Goal: Communication & Community: Answer question/provide support

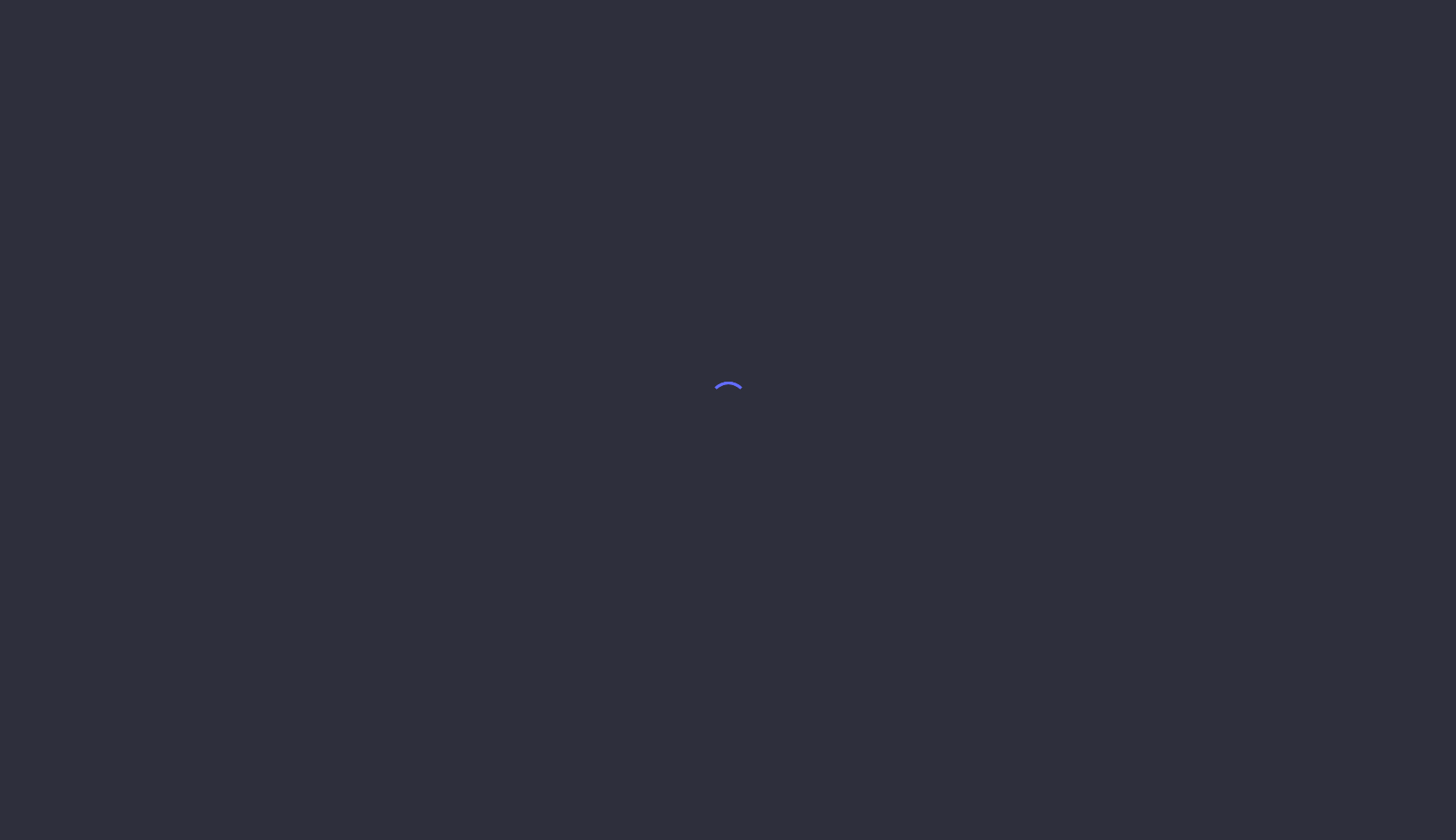
select select "7"
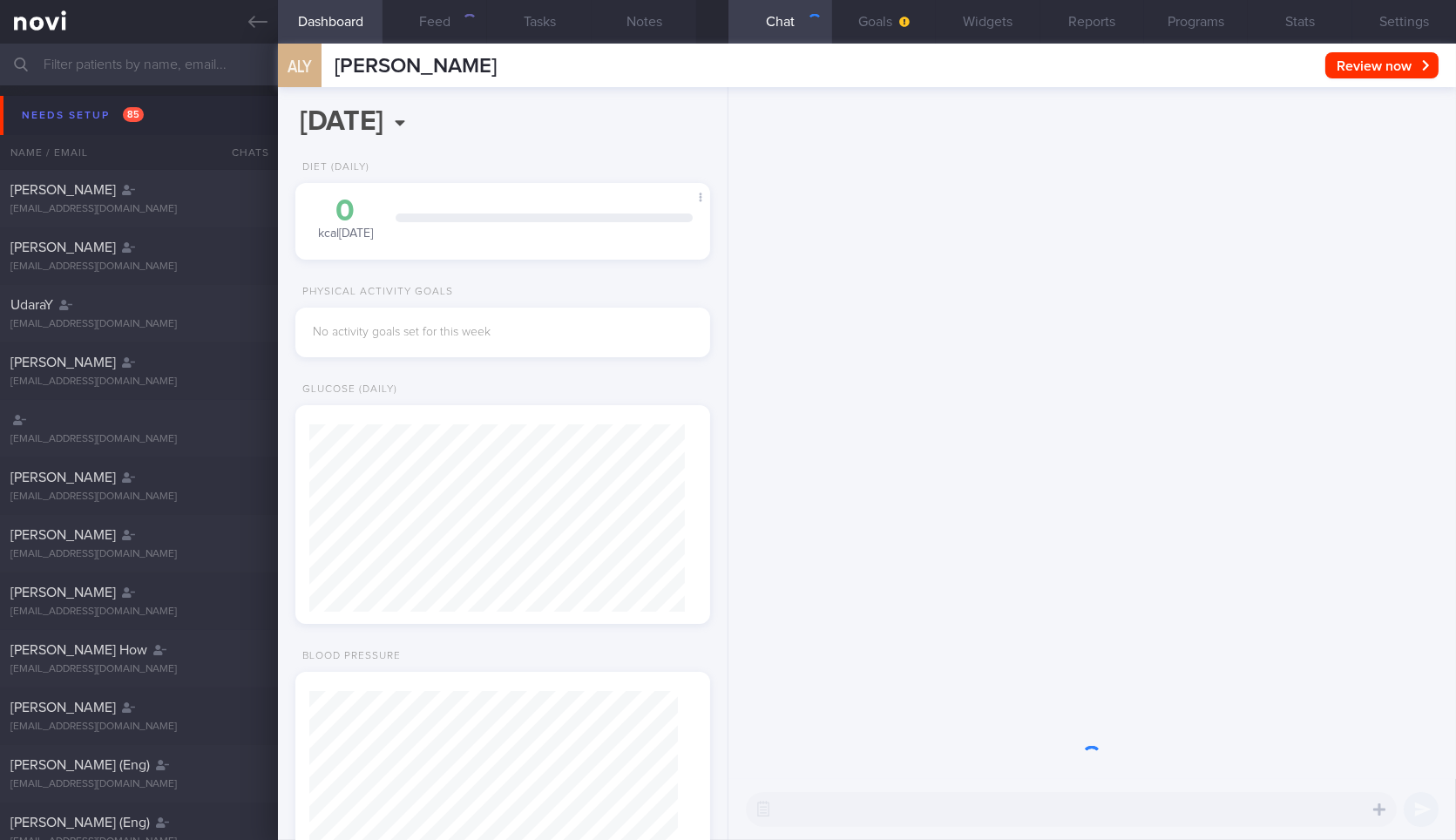
scroll to position [184, 368]
click at [248, 21] on icon at bounding box center [257, 22] width 19 height 19
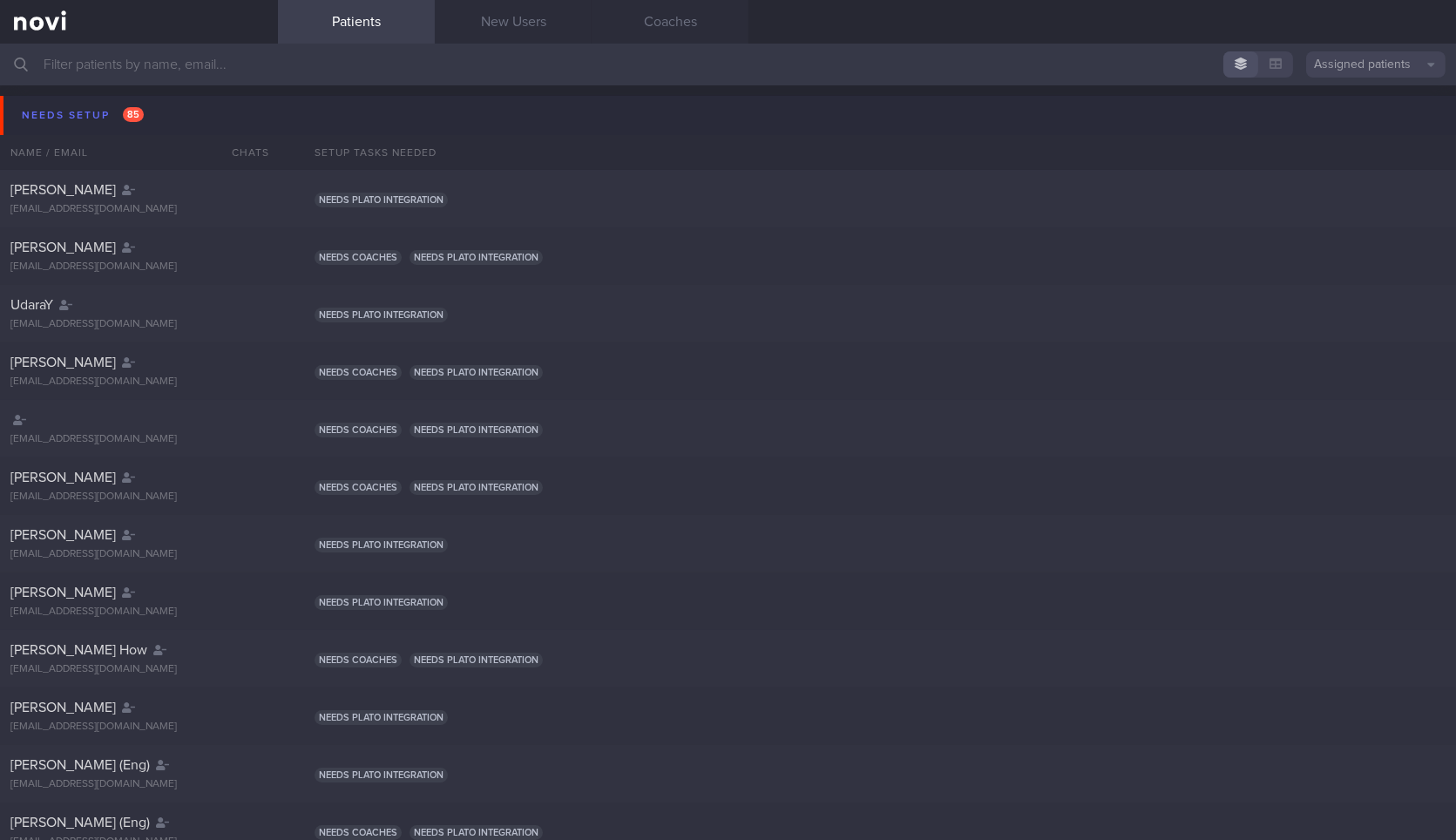
click at [182, 129] on button "Needs setup 85" at bounding box center [731, 115] width 1461 height 40
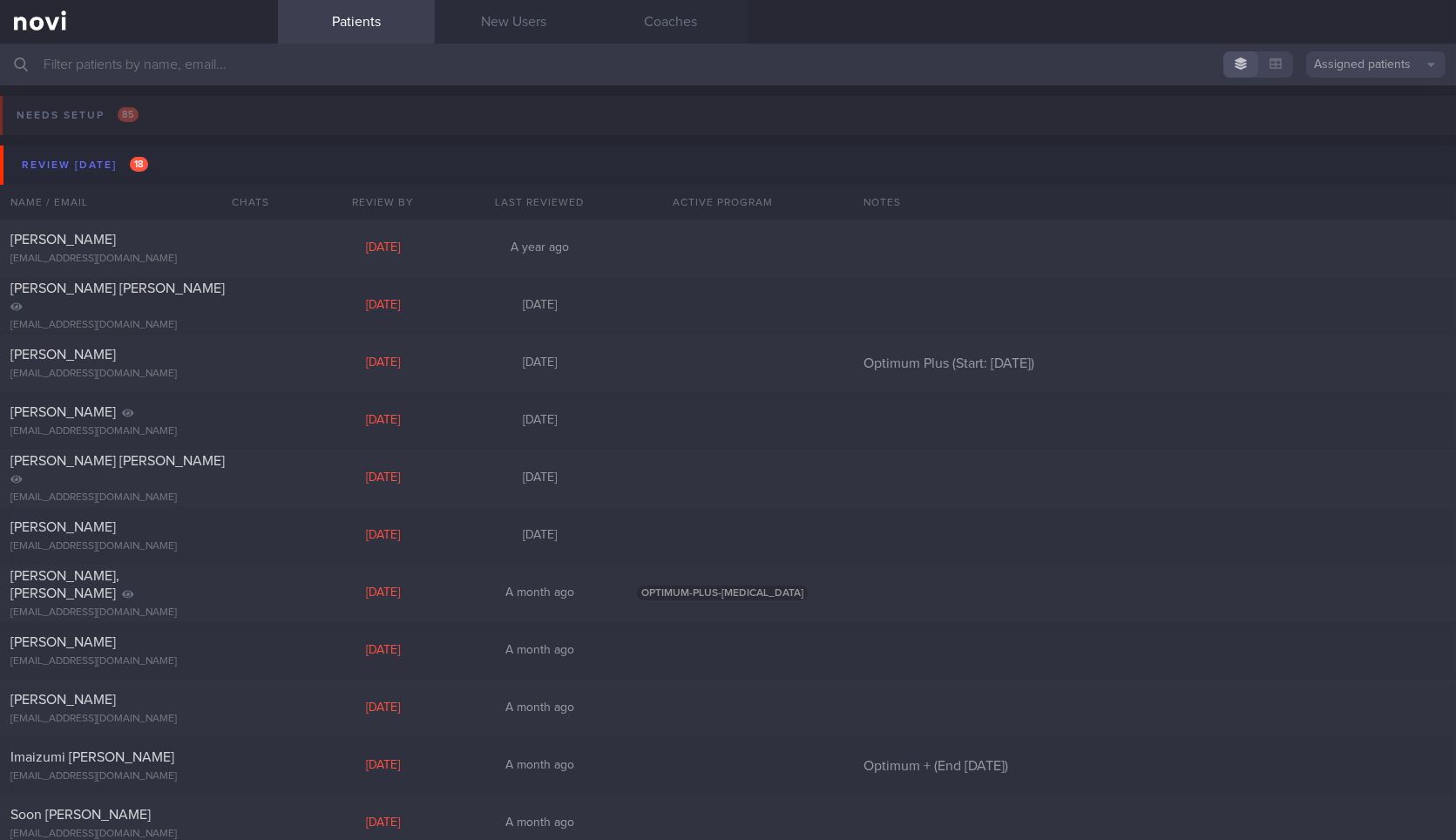
click at [181, 186] on div "Name / Email" at bounding box center [103, 202] width 208 height 35
click at [194, 178] on button "Review [DATE] 18" at bounding box center [731, 166] width 1461 height 40
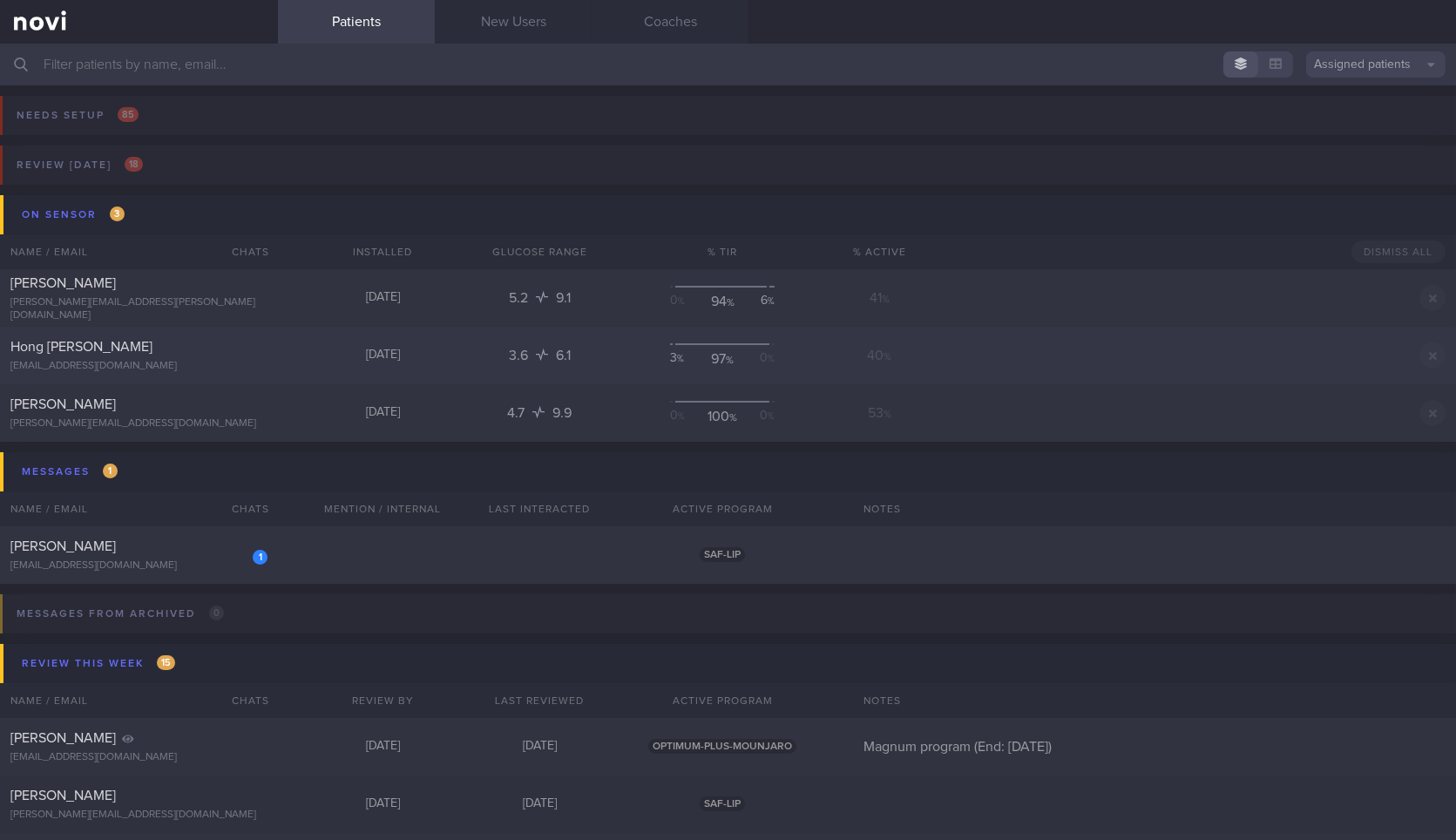
scroll to position [290, 0]
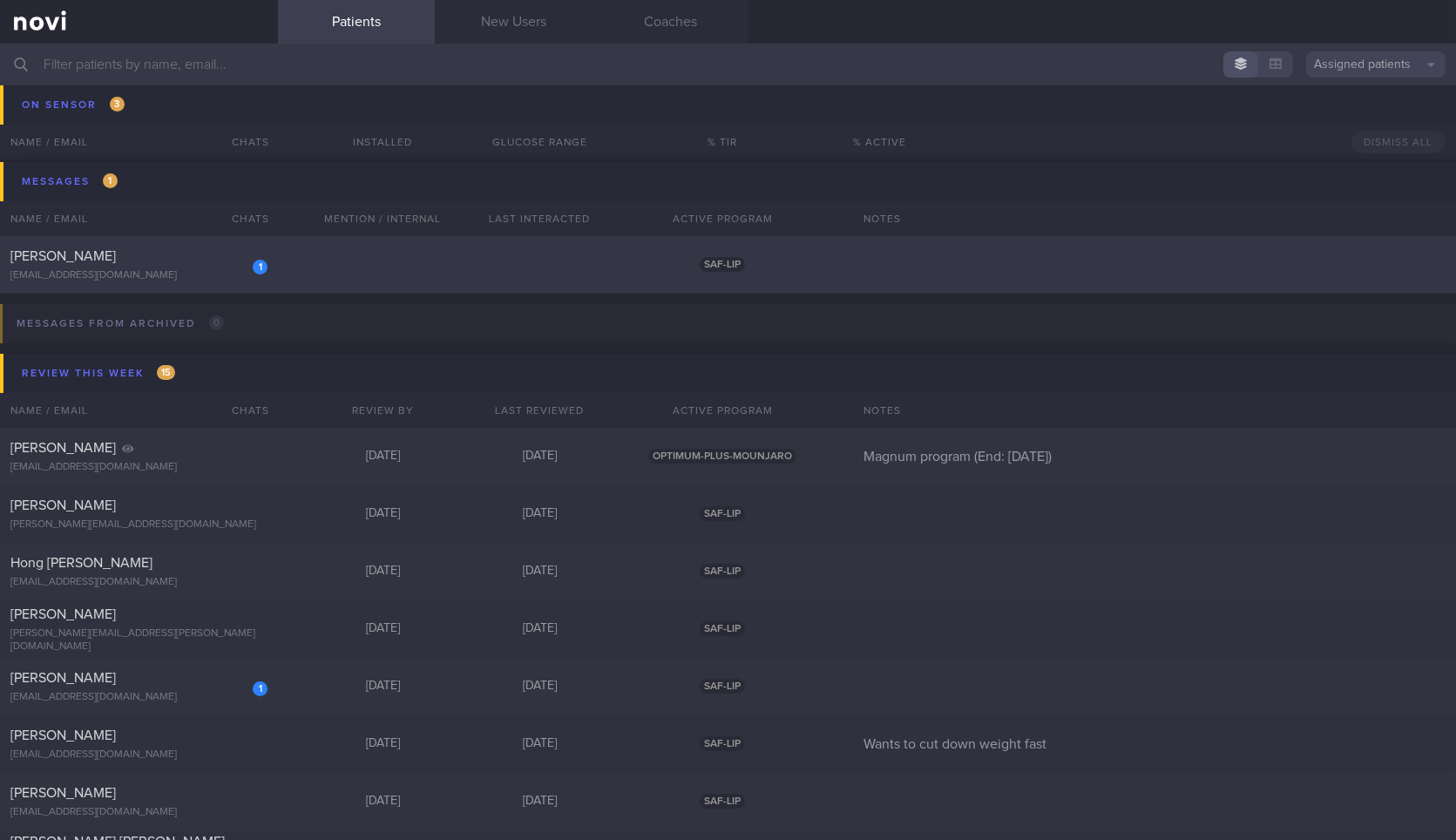
click at [199, 266] on div "1 [PERSON_NAME] [EMAIL_ADDRESS][DOMAIN_NAME]" at bounding box center [139, 265] width 278 height 35
select select "7"
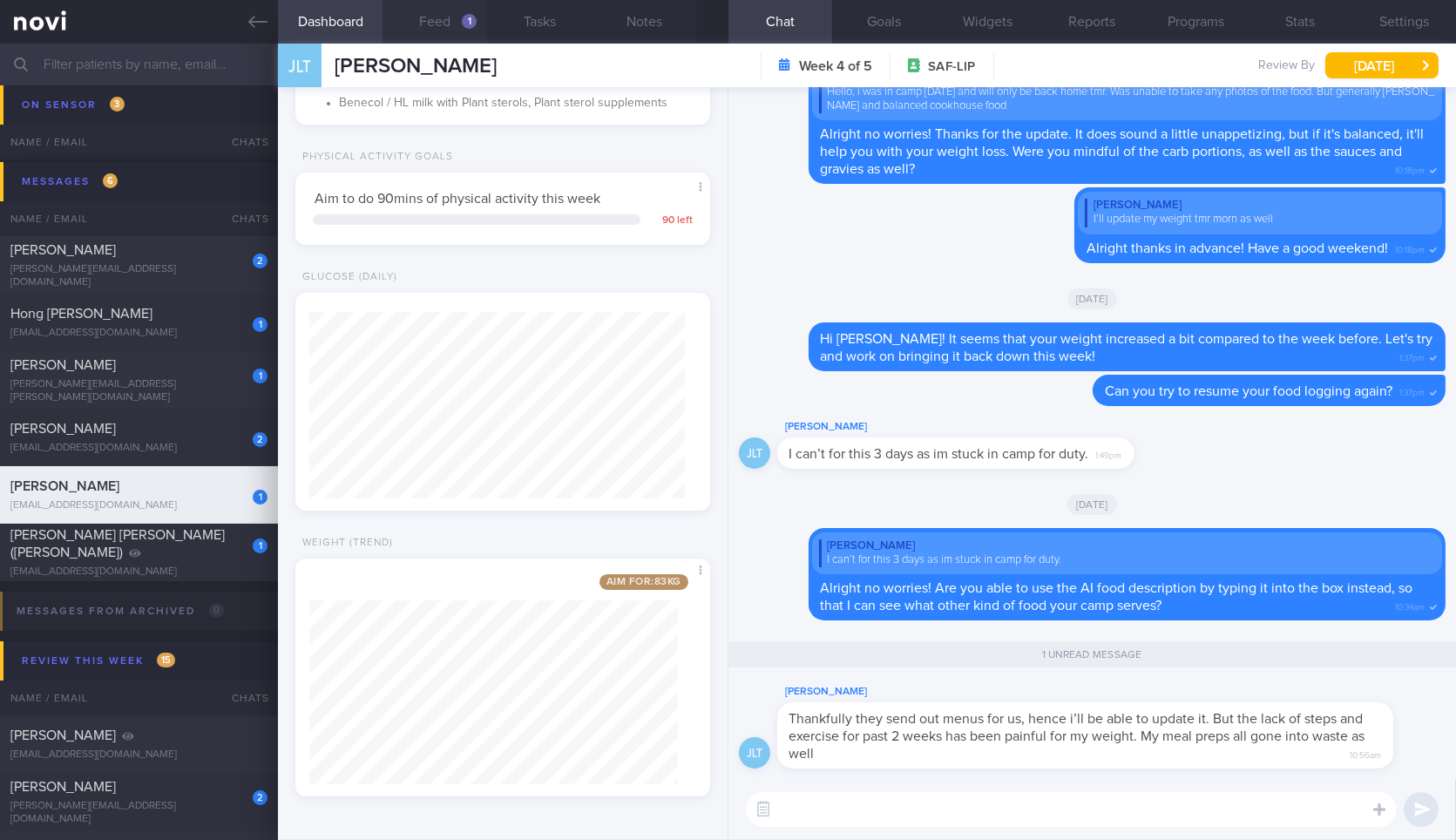
click at [446, 26] on button "Feed 1" at bounding box center [435, 22] width 104 height 43
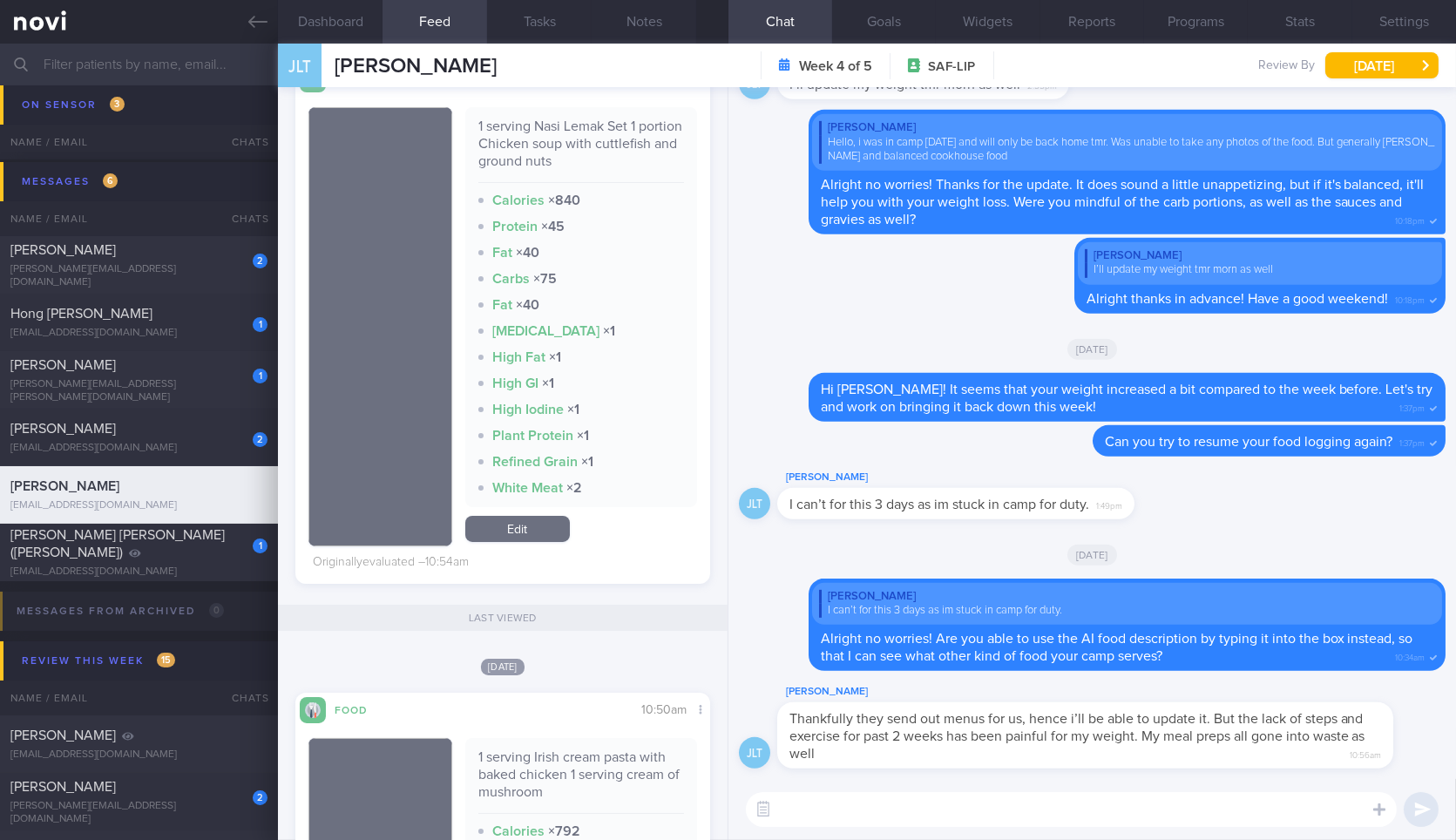
scroll to position [581, 0]
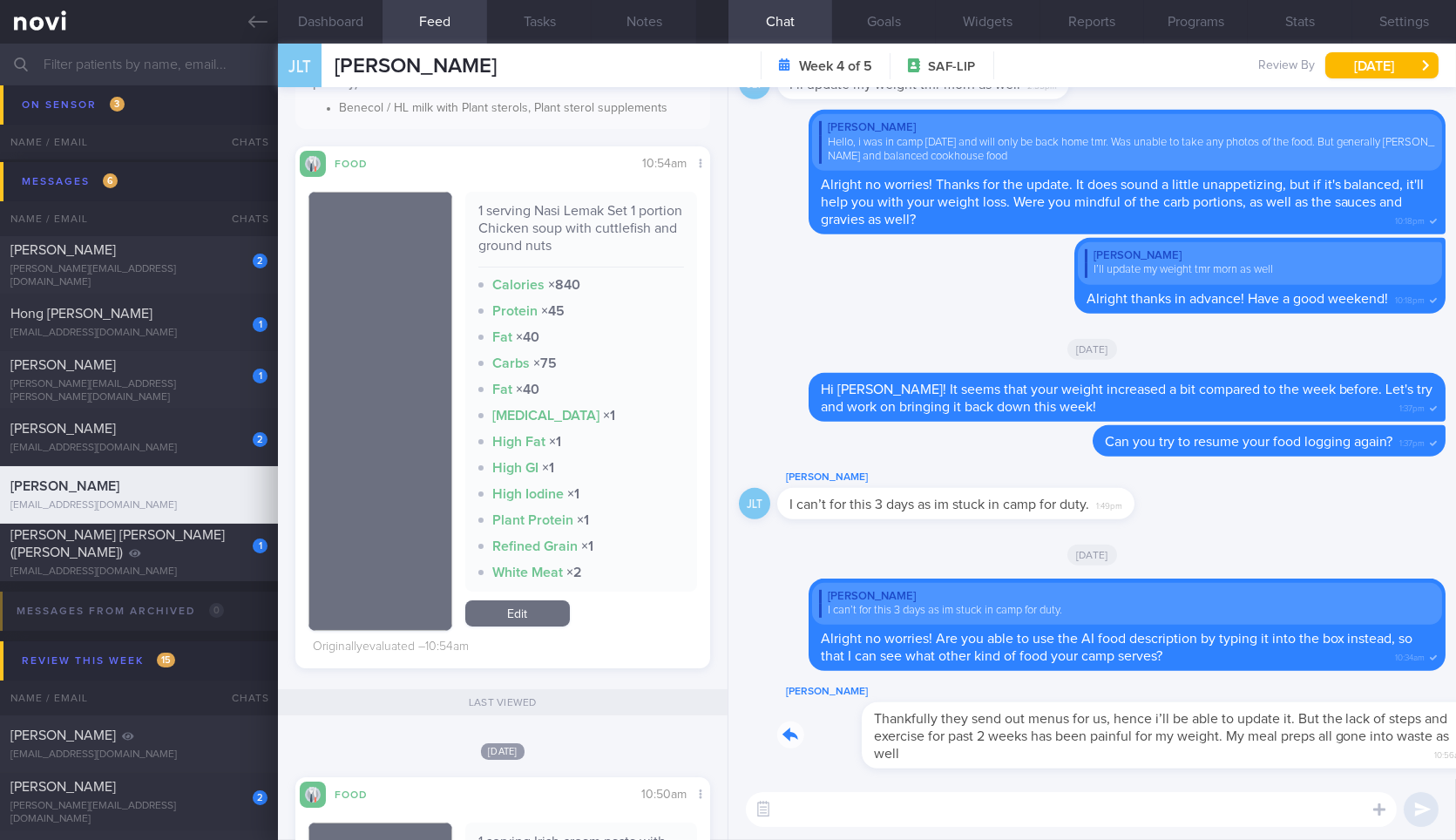
click at [1234, 751] on div "[PERSON_NAME] Thankfully they send out menus for us, hence i’ll be able to upda…" at bounding box center [1111, 725] width 669 height 87
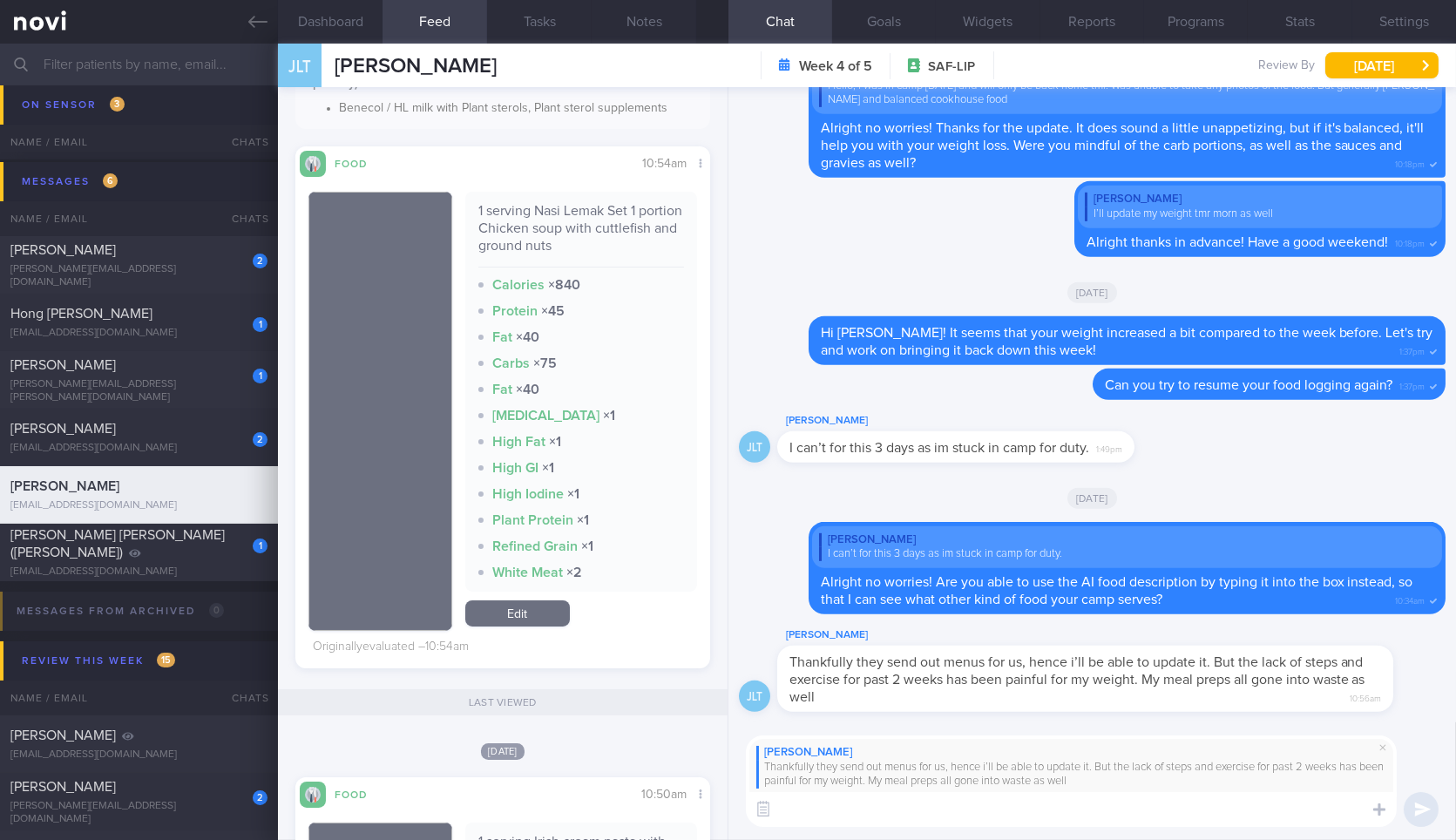
click at [1003, 829] on div "[PERSON_NAME] Thankfully they send out menus for us, hence i’ll be able to upda…" at bounding box center [1092, 781] width 727 height 118
click at [1022, 824] on textarea at bounding box center [1071, 809] width 651 height 35
type textarea "O"
click at [362, 17] on button "Dashboard" at bounding box center [330, 22] width 104 height 43
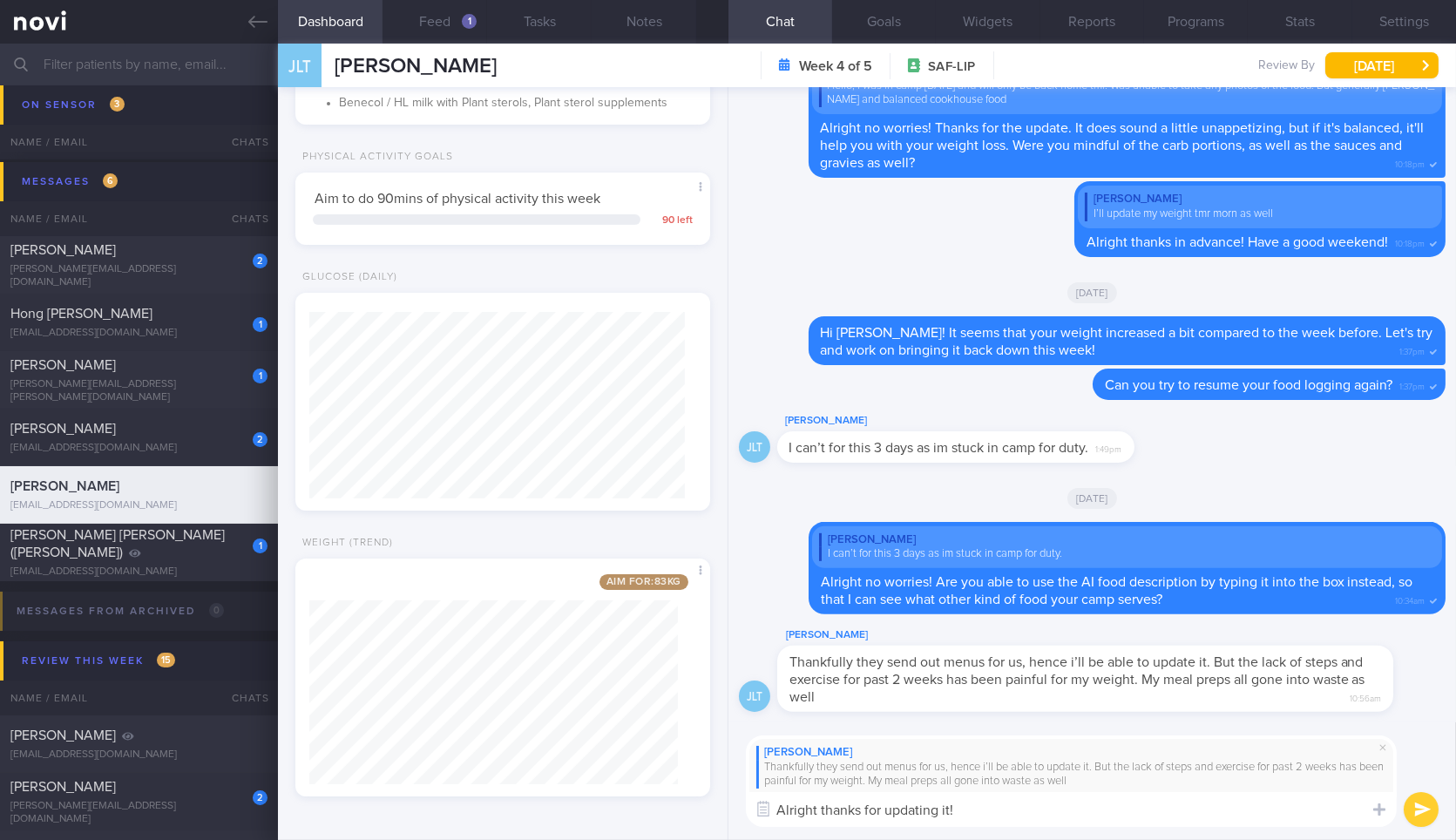
click at [1011, 817] on textarea "Alright thanks for updating it!" at bounding box center [1071, 809] width 651 height 35
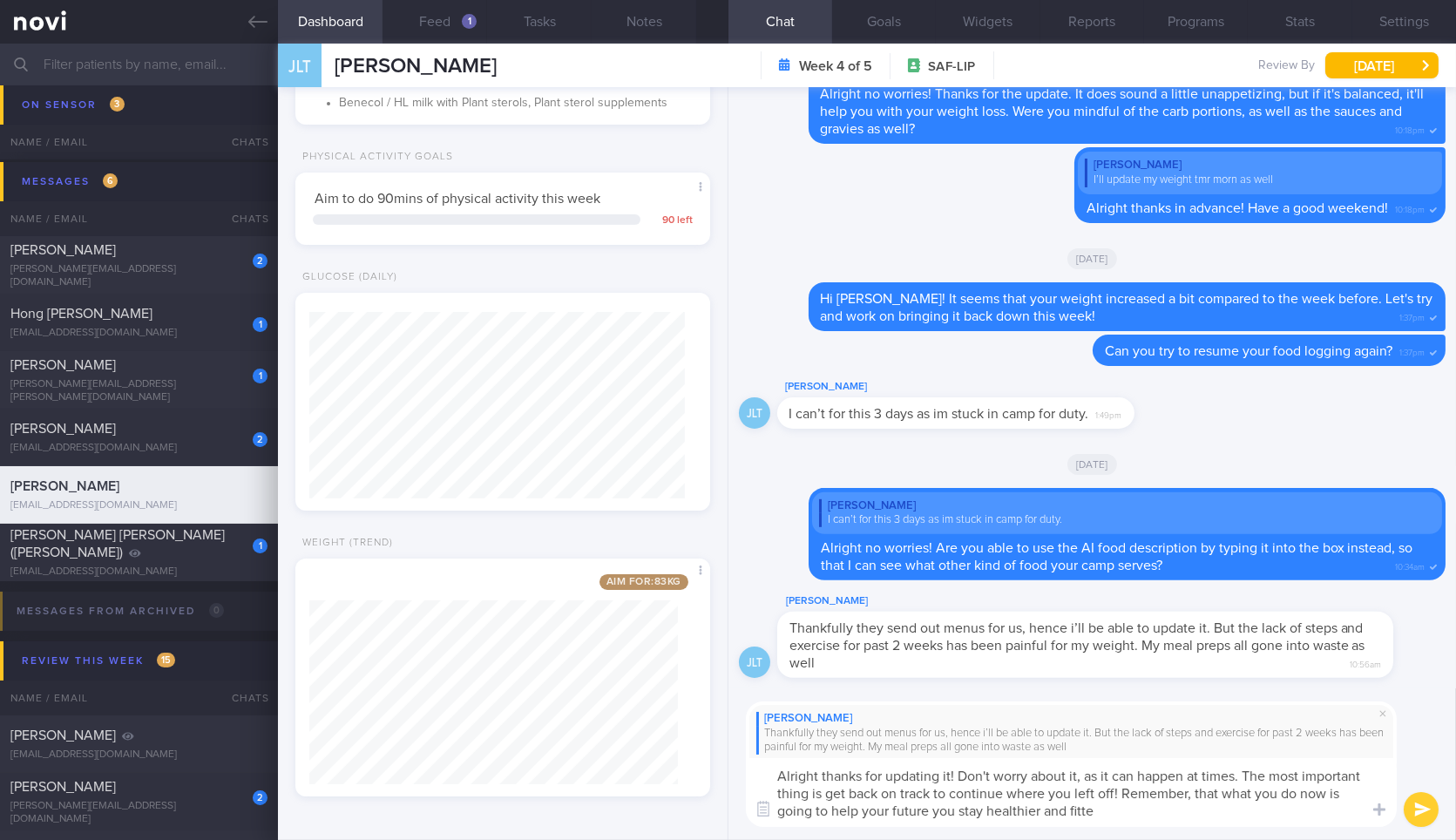
type textarea "Alright thanks for updating it! Don't worry about it, as it can happen at times…"
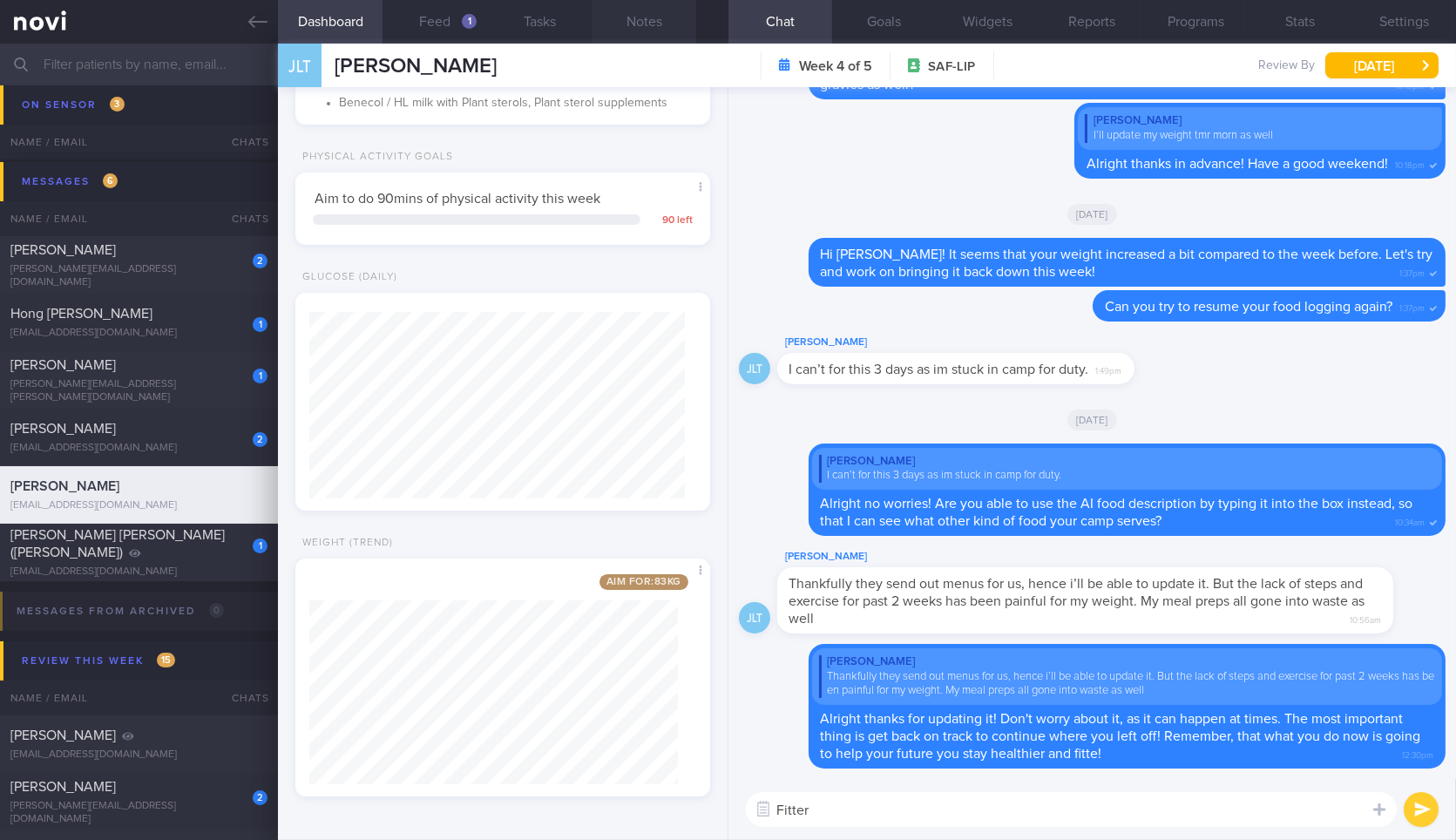
type textarea "Fitter*"
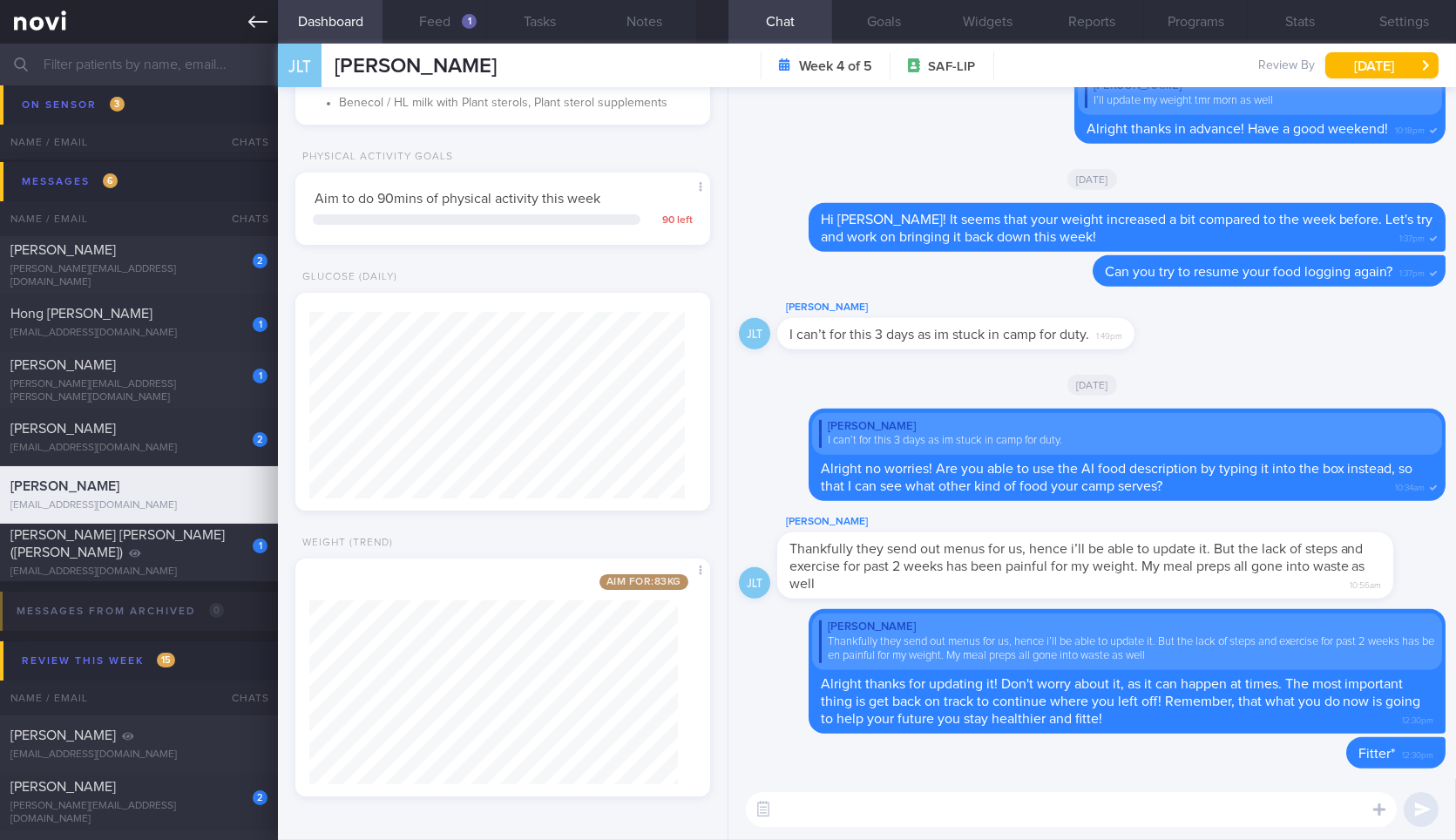
click at [261, 37] on link at bounding box center [139, 22] width 278 height 43
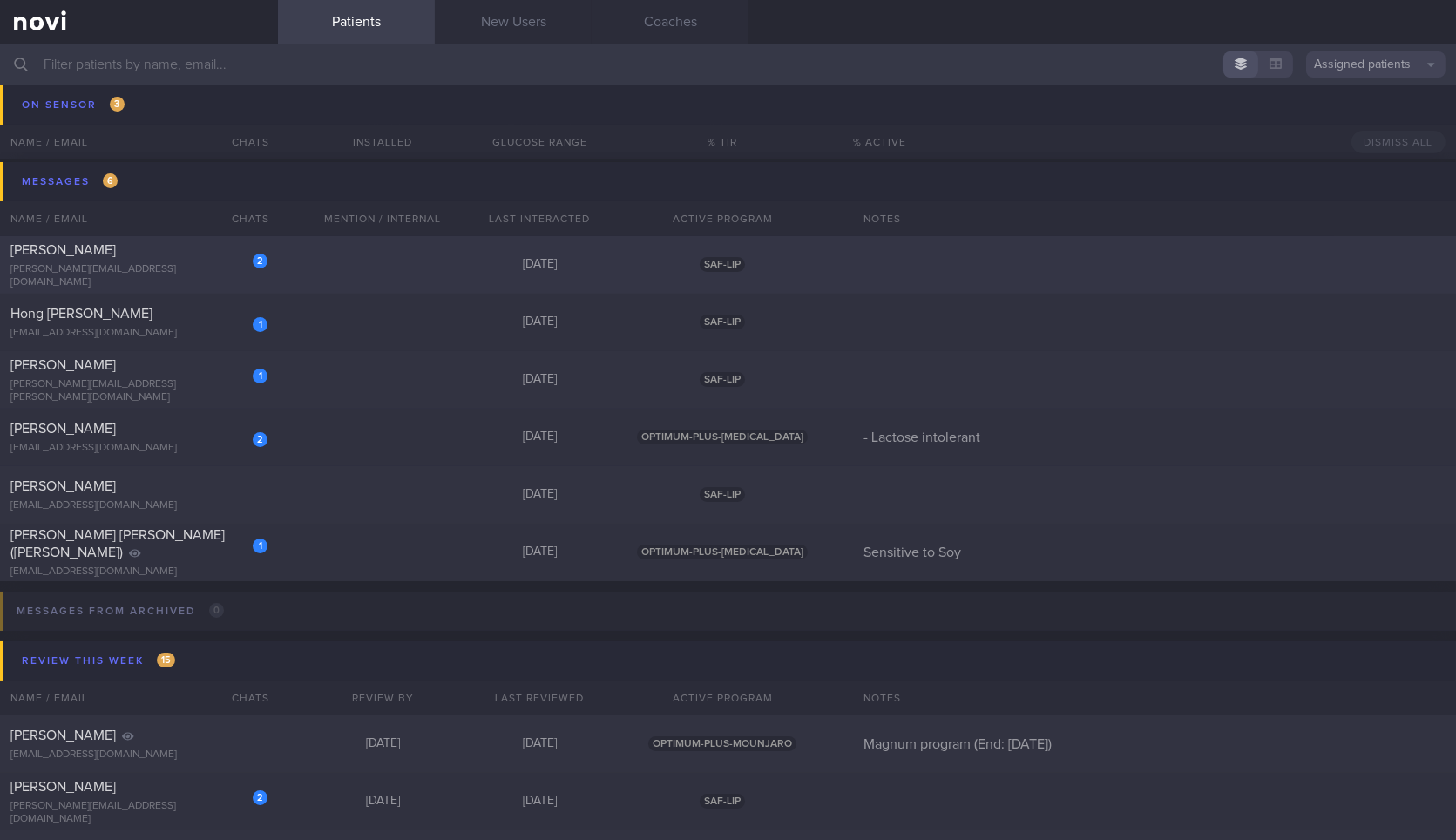
click at [168, 280] on div "[PERSON_NAME][EMAIL_ADDRESS][DOMAIN_NAME]" at bounding box center [139, 275] width 257 height 26
select select "7"
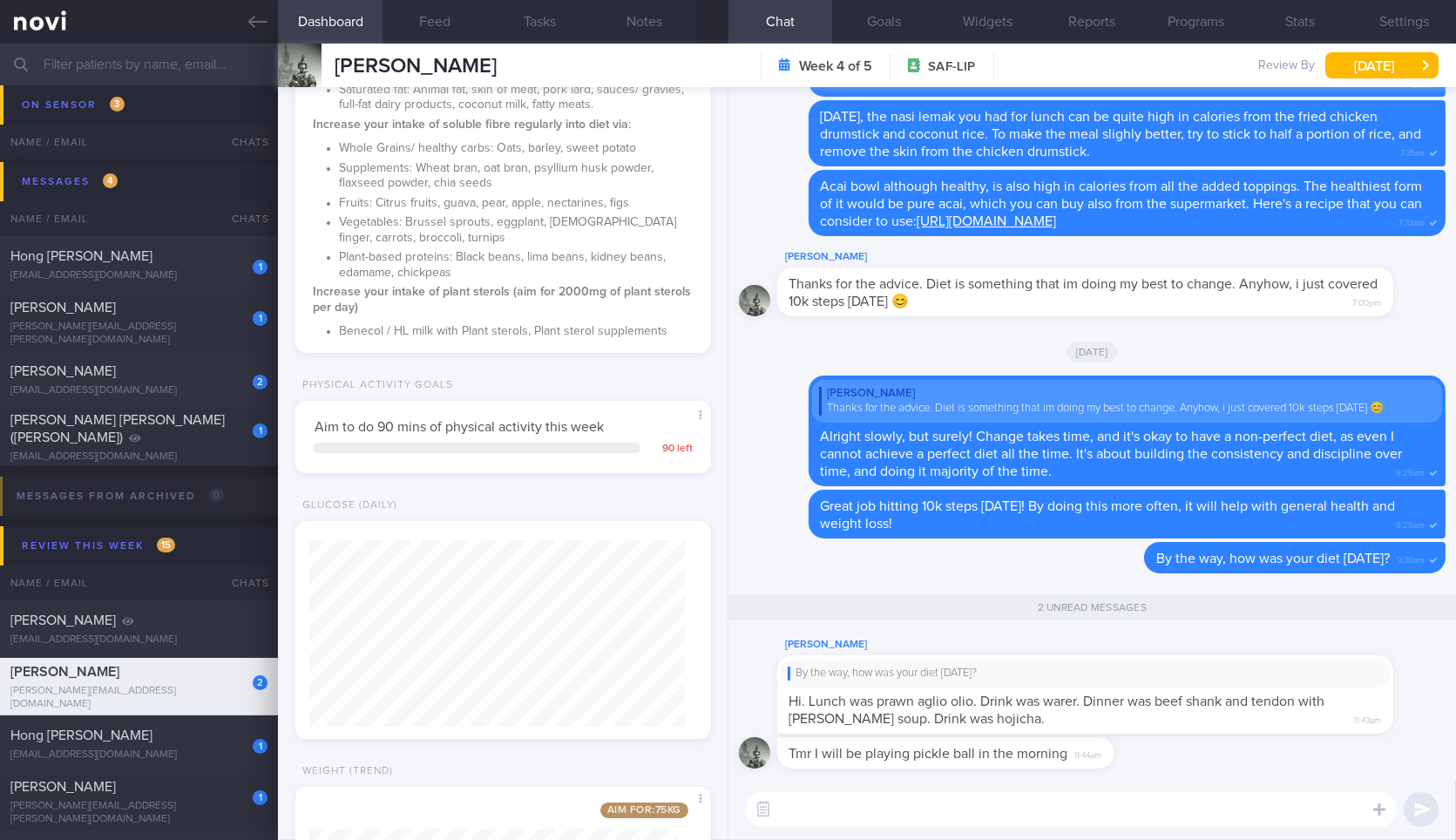
scroll to position [387, 0]
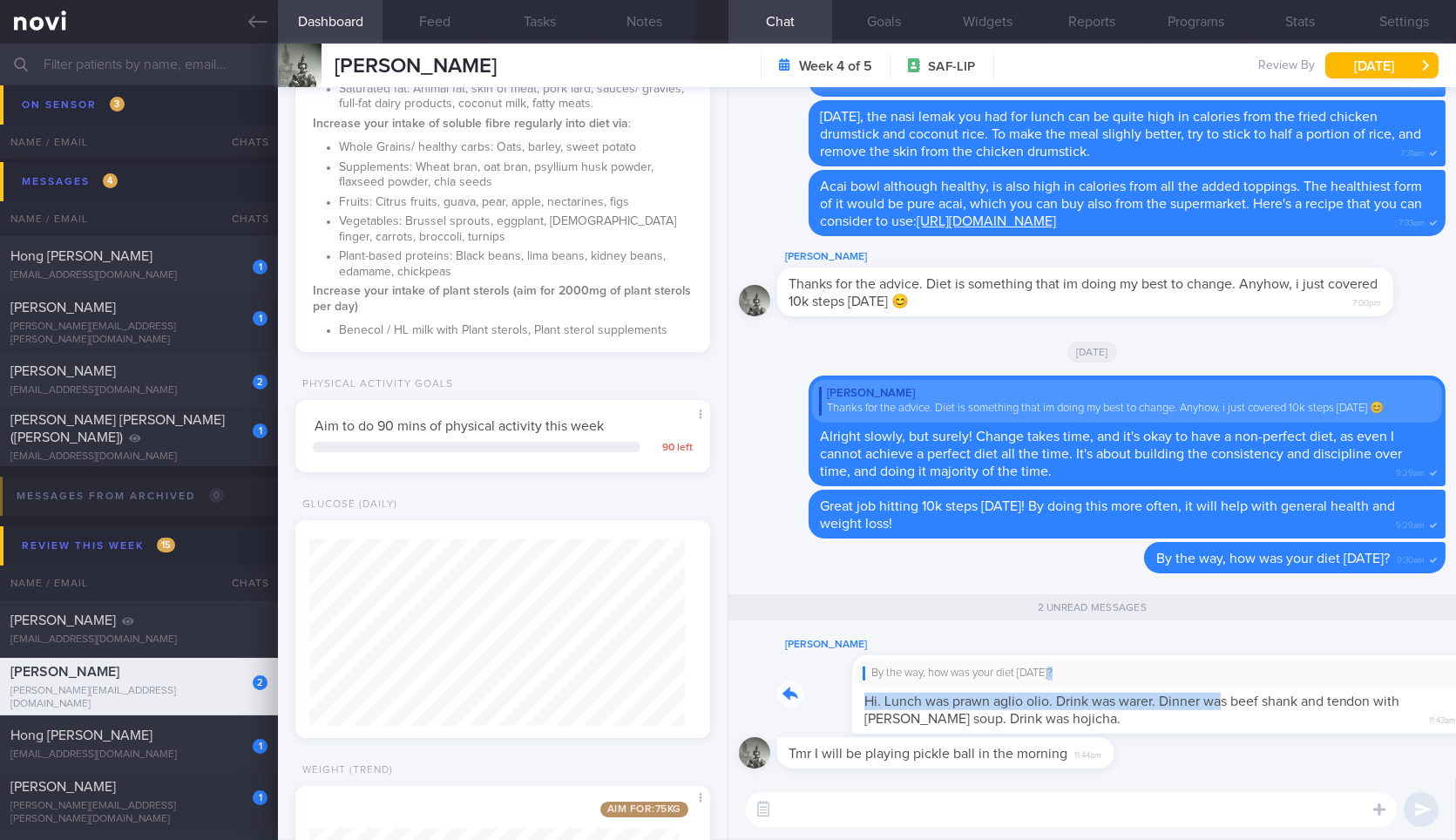
drag, startPoint x: 975, startPoint y: 679, endPoint x: 1142, endPoint y: 698, distance: 168.1
click at [1142, 698] on div "[PERSON_NAME] By the way, how was your diet [DATE]? Hi. Lunch was prawn aglio o…" at bounding box center [1111, 684] width 669 height 99
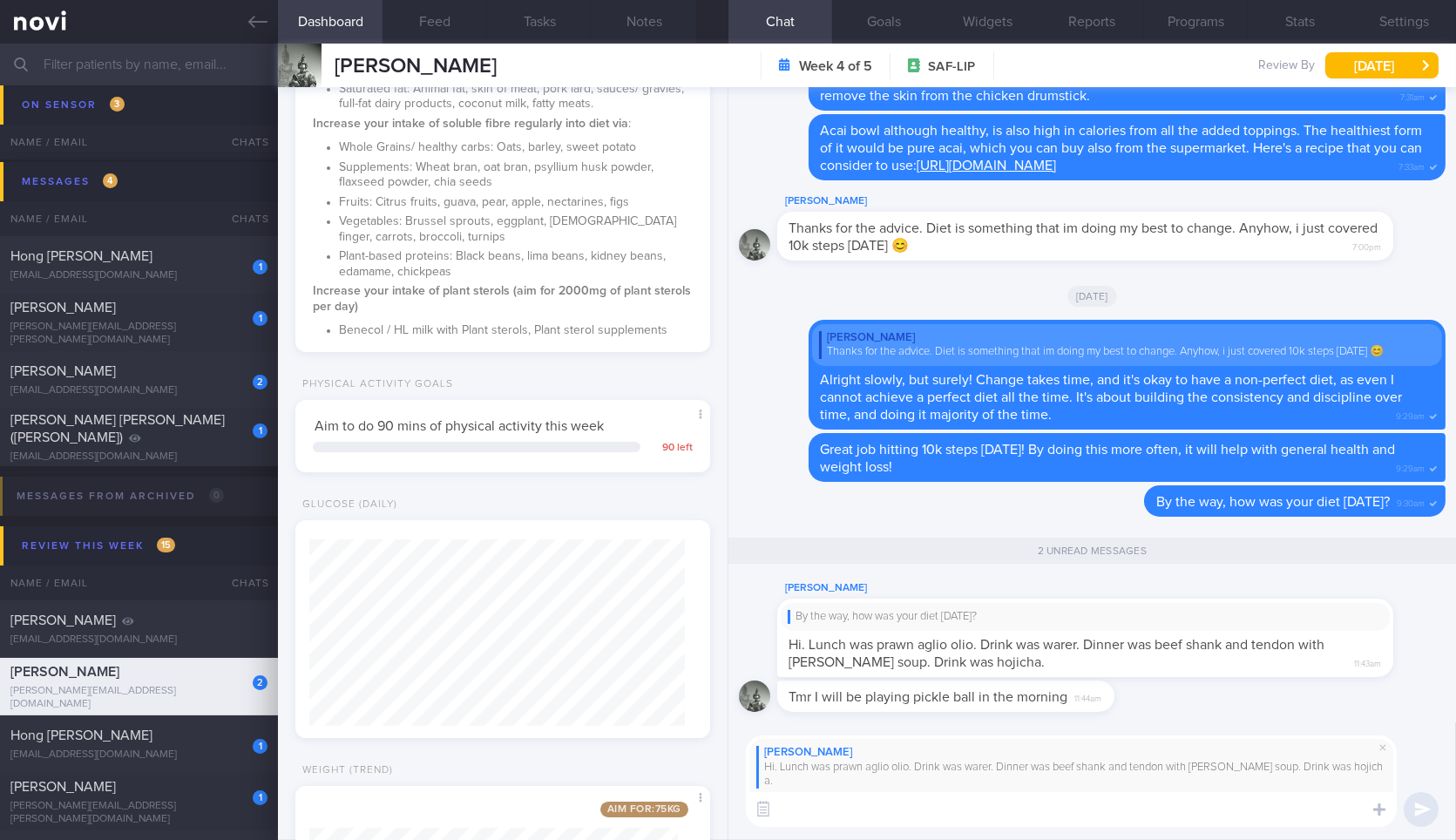
scroll to position [628, 0]
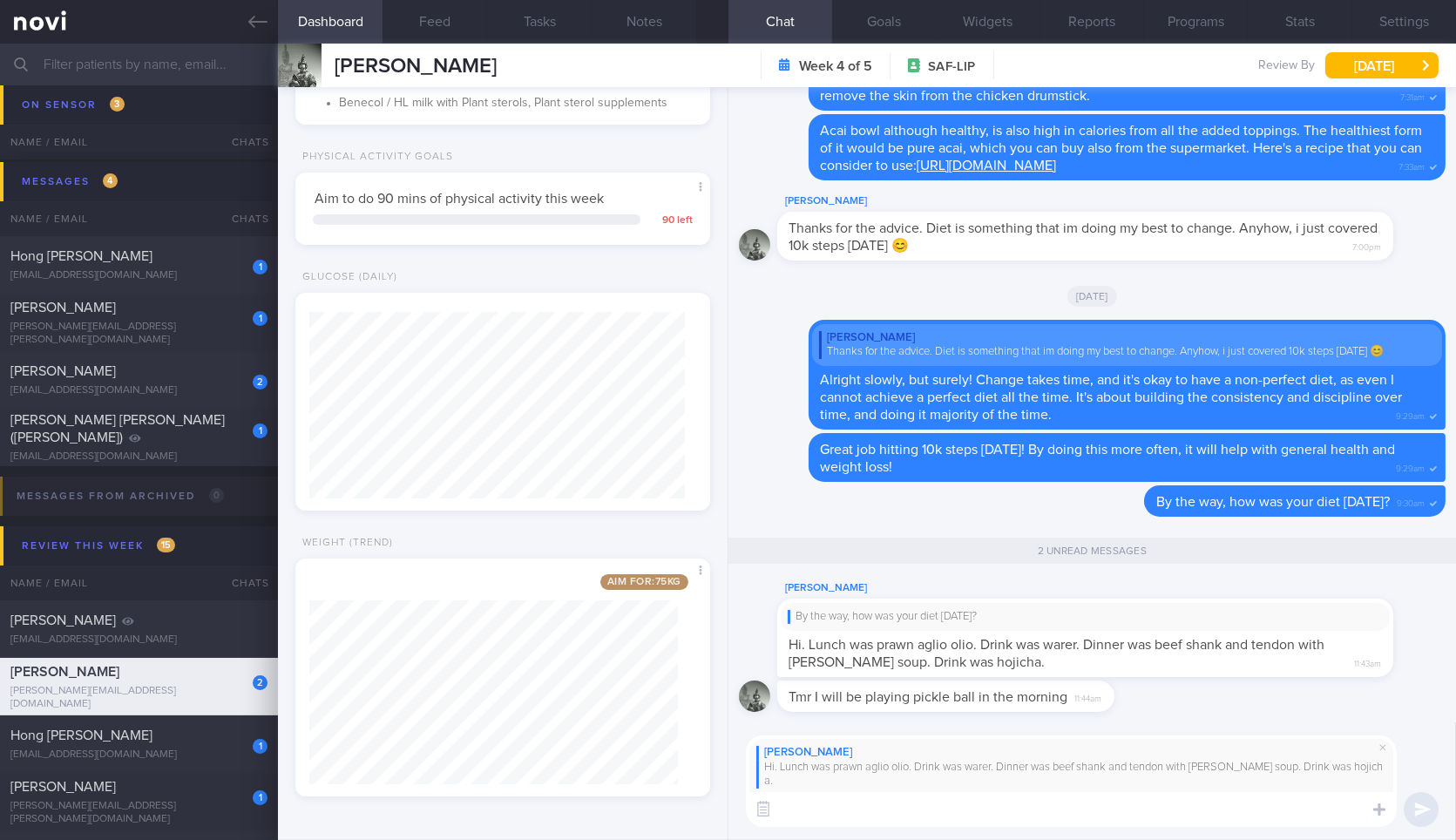
click at [1043, 815] on textarea at bounding box center [1071, 809] width 651 height 35
type textarea "A"
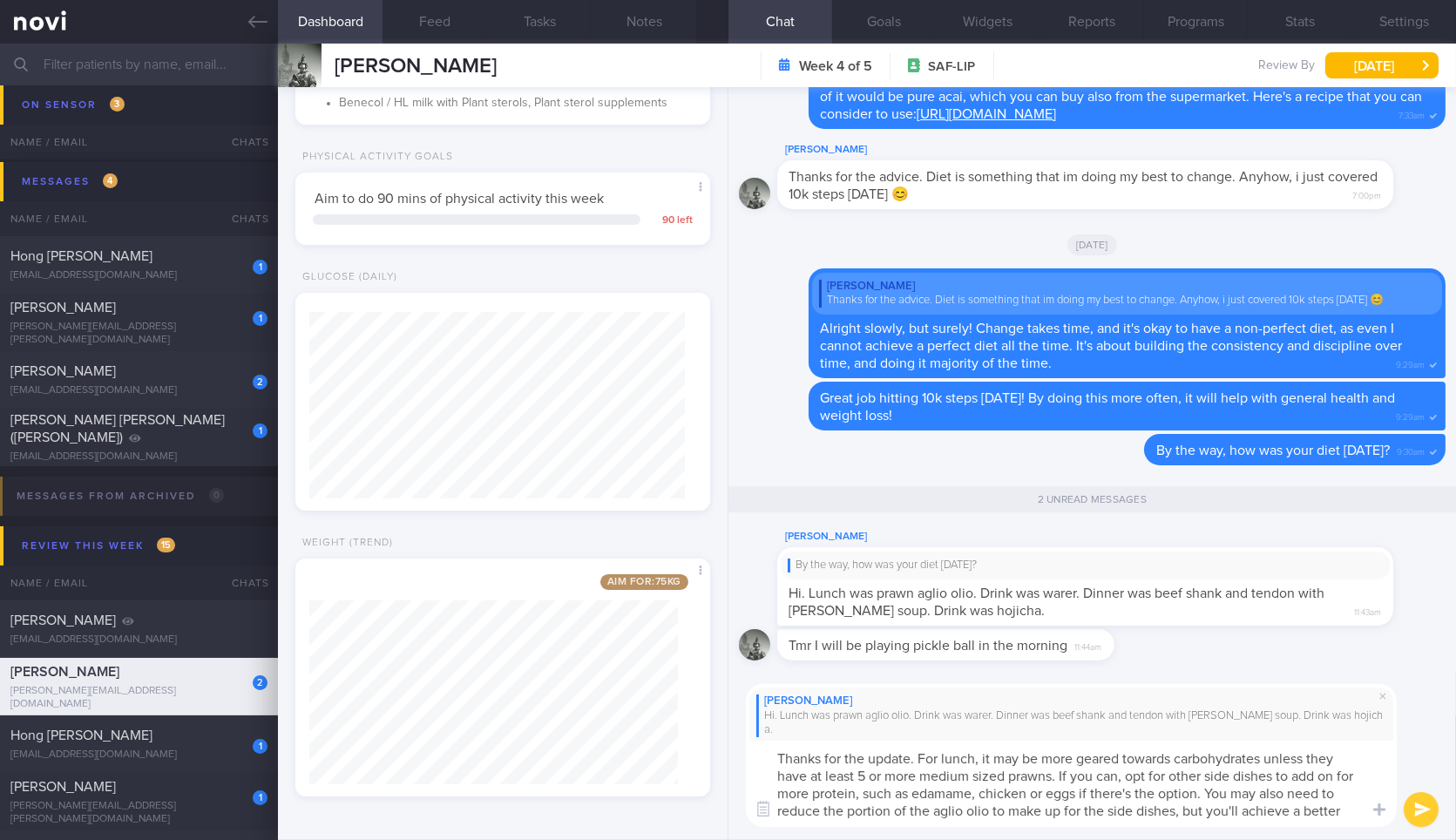
scroll to position [0, 0]
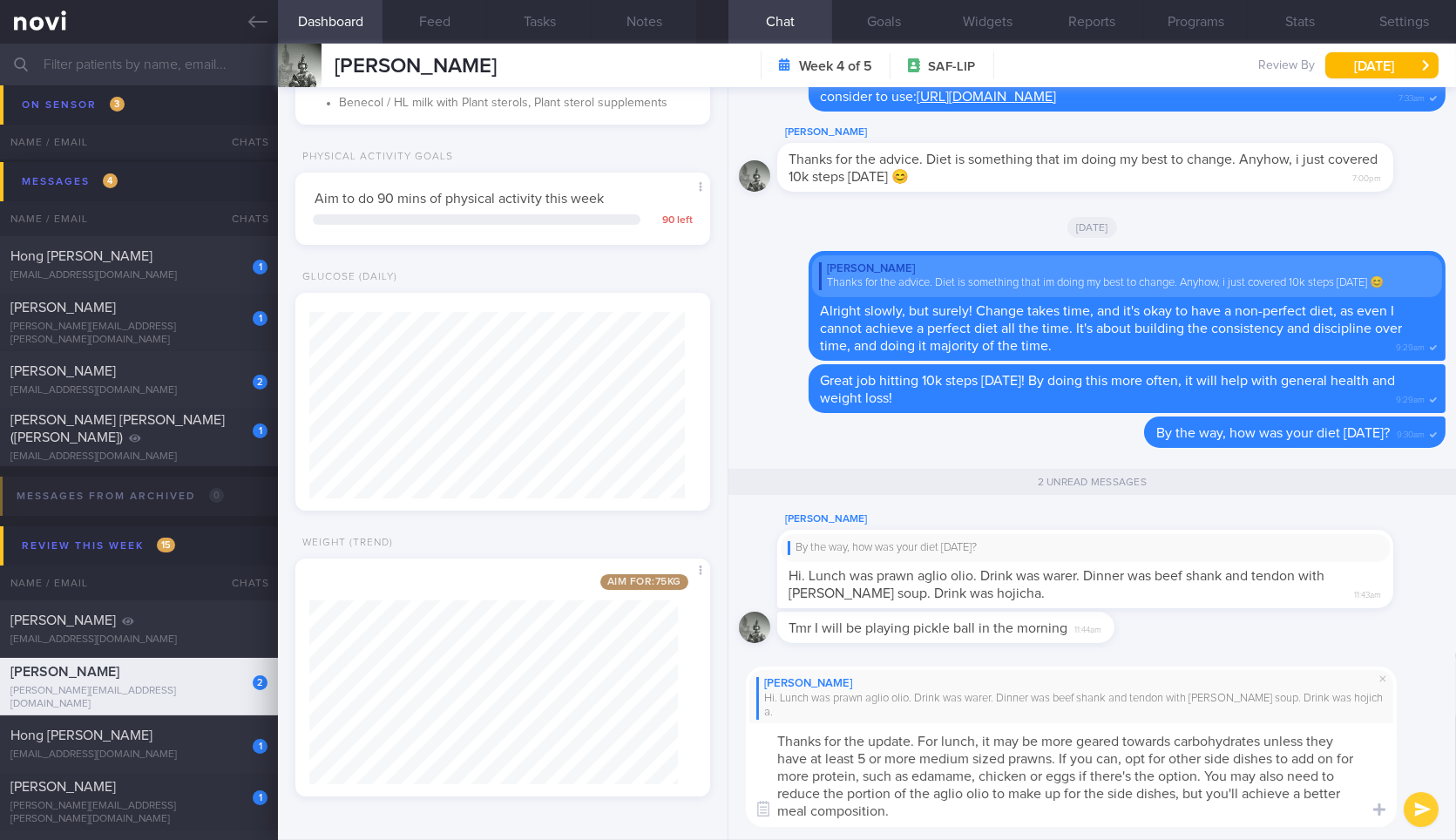
type textarea "Thanks for the update. For lunch, it may be more geared towards carbohydrates u…"
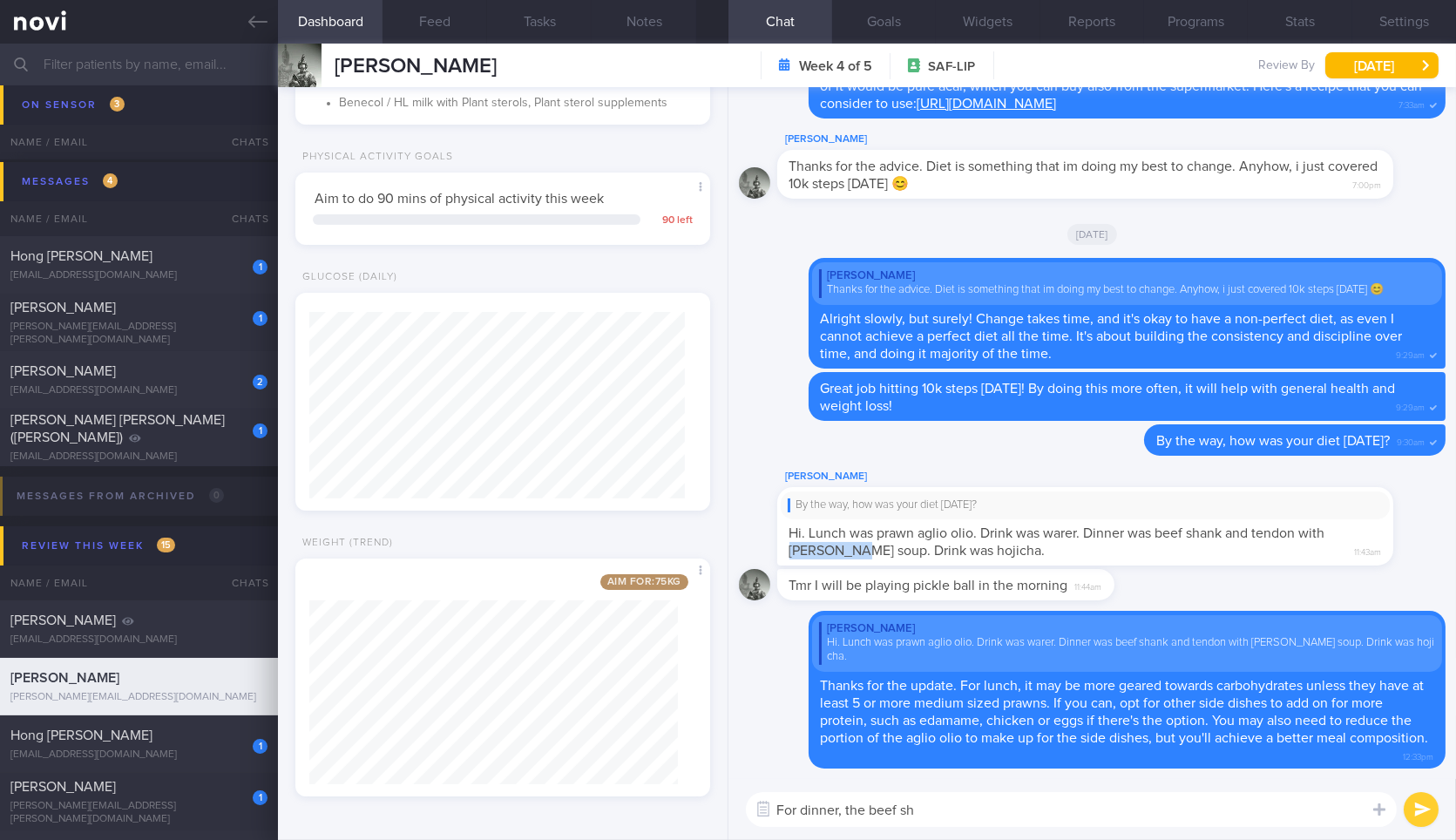
drag, startPoint x: 858, startPoint y: 565, endPoint x: 784, endPoint y: 564, distance: 74.0
click at [784, 564] on div "By the way, how was your diet [DATE]? Hi. Lunch was prawn aglio olio. Drink was…" at bounding box center [1085, 526] width 616 height 78
copy span "[PERSON_NAME] soup"
click at [1008, 798] on textarea "For dinner, the beef sh" at bounding box center [1071, 809] width 651 height 35
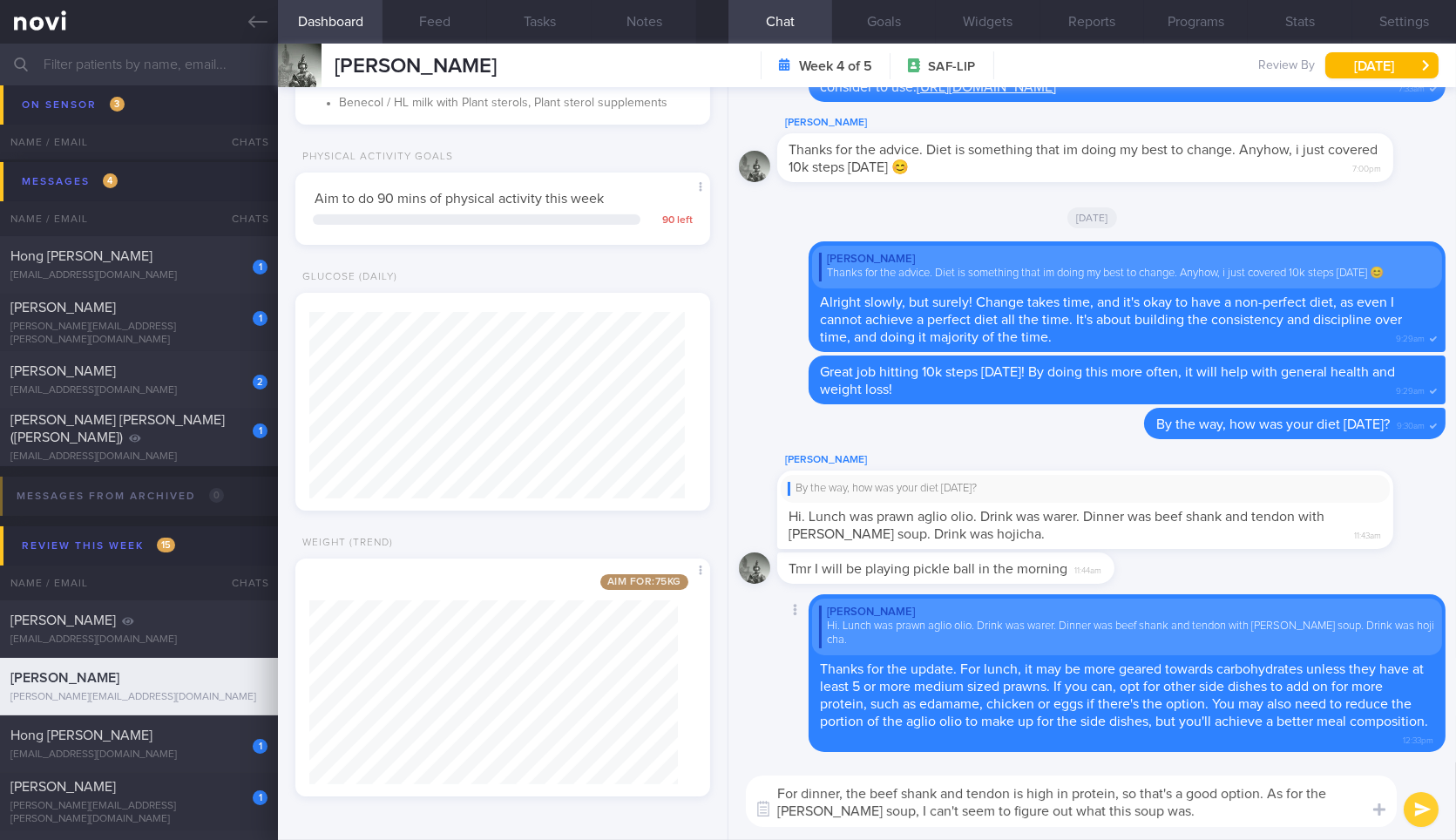
type textarea "For dinner, the beef shank and tendon is high in protein, so that's a good opti…"
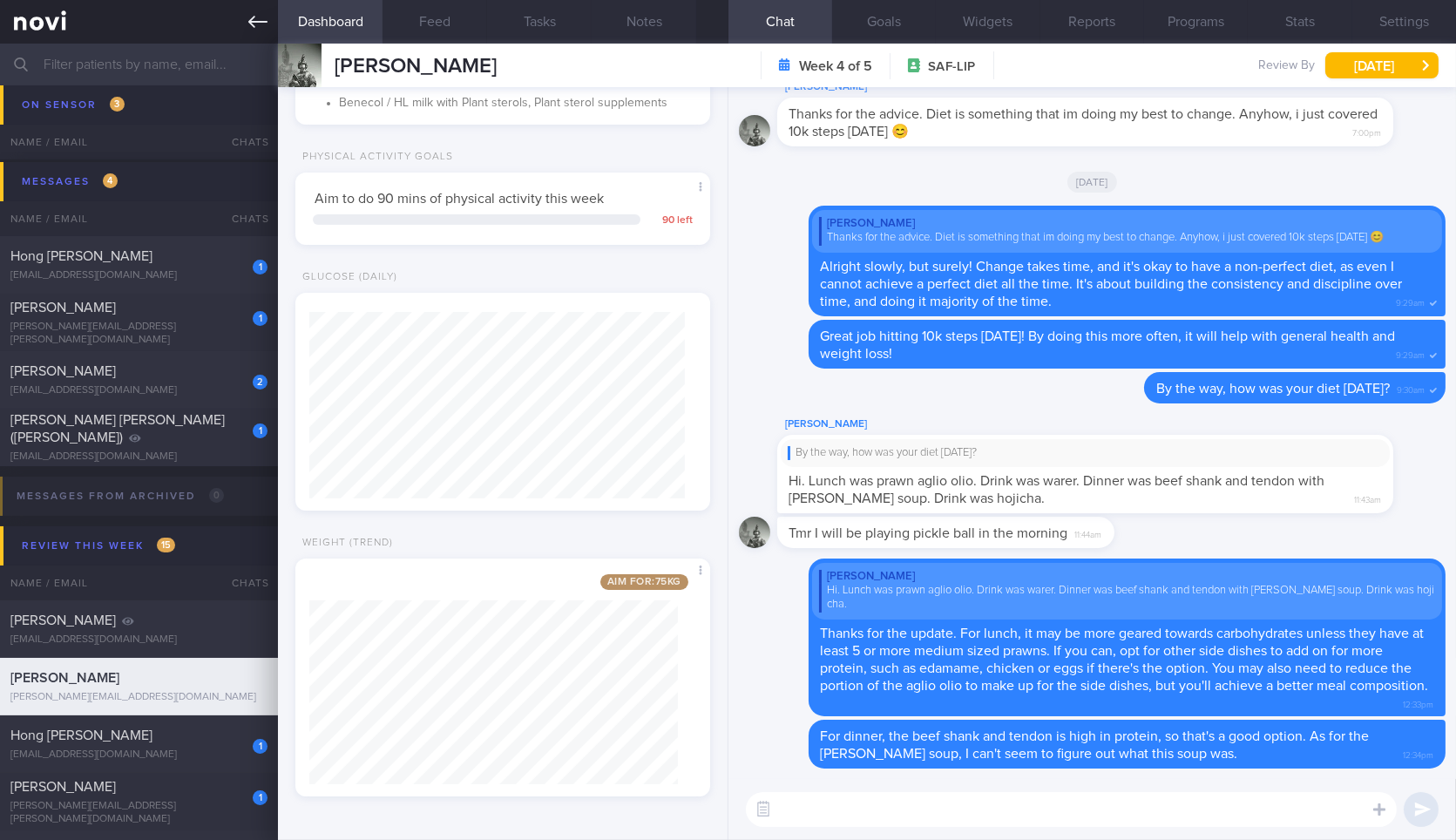
click at [249, 3] on link at bounding box center [139, 22] width 278 height 43
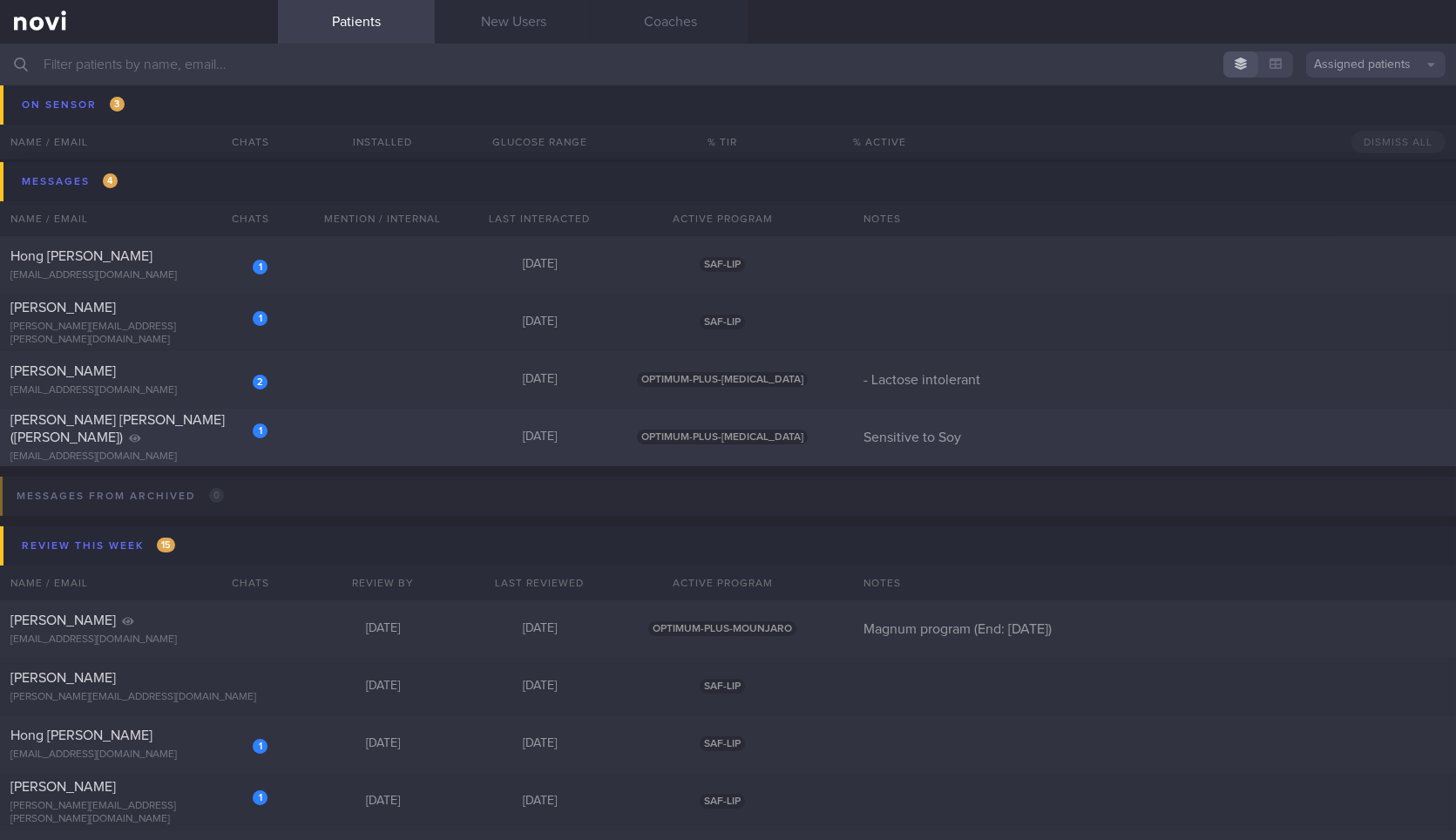
click at [236, 456] on div "1 [PERSON_NAME] [PERSON_NAME] ([PERSON_NAME]) [EMAIL_ADDRESS][DOMAIN_NAME] [DAT…" at bounding box center [728, 438] width 1456 height 58
select select "7"
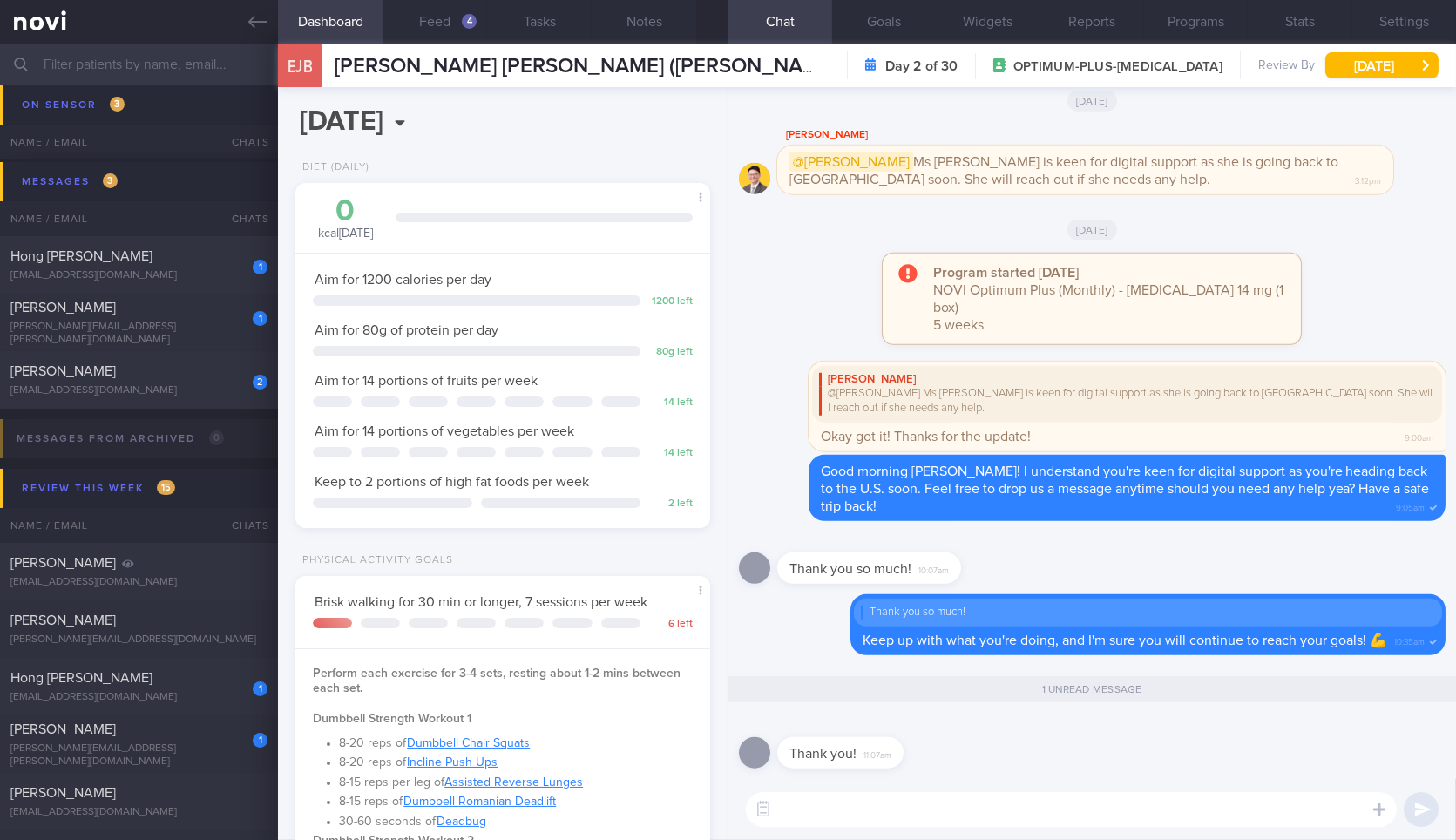
click at [1075, 817] on textarea at bounding box center [1071, 809] width 651 height 35
drag, startPoint x: 896, startPoint y: 756, endPoint x: 1011, endPoint y: 736, distance: 116.7
click at [1011, 736] on div "Thank you! 11:07am" at bounding box center [1092, 748] width 706 height 63
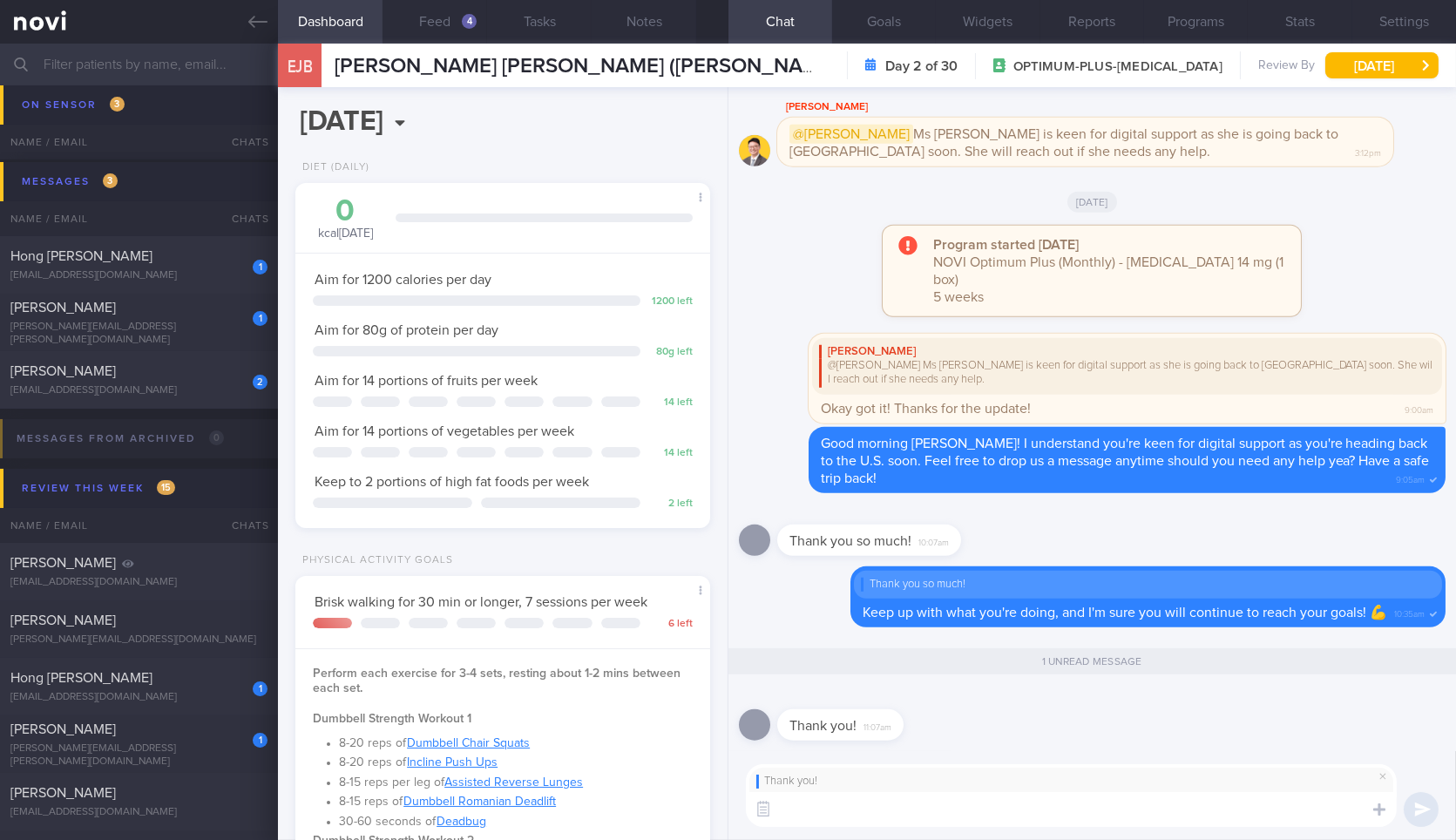
click at [966, 817] on textarea at bounding box center [1071, 809] width 651 height 35
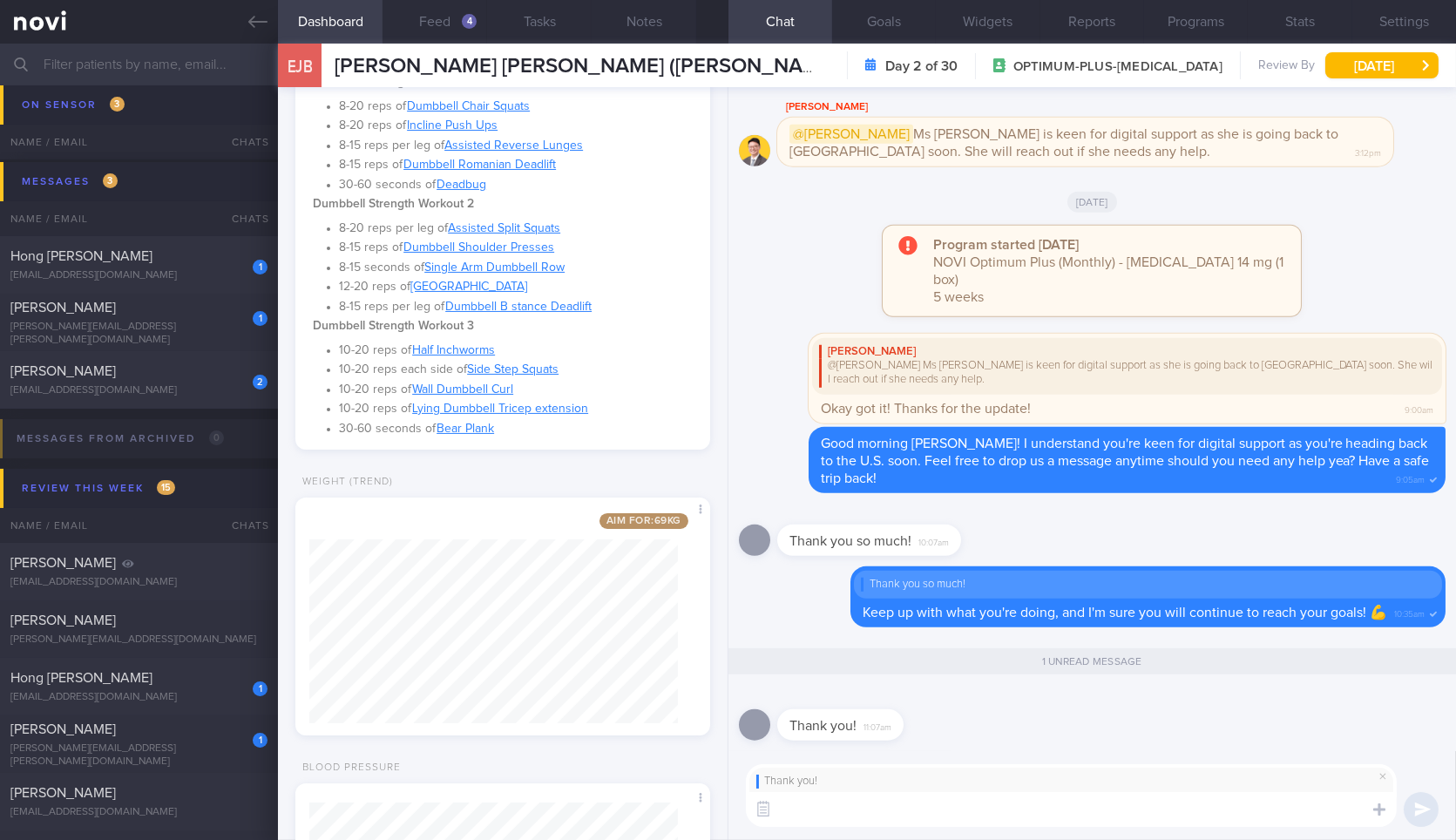
scroll to position [837, 0]
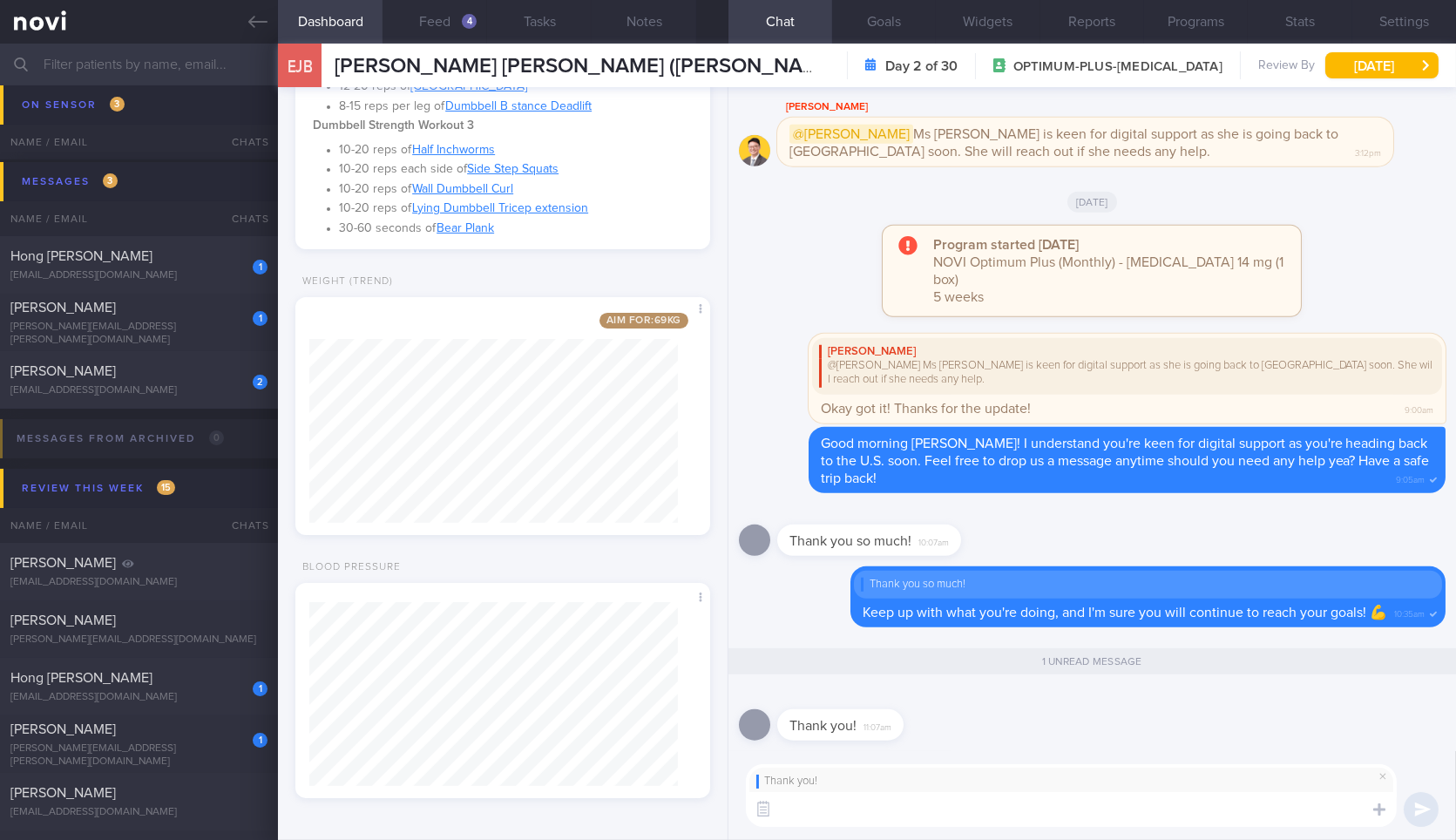
type textarea "😊"
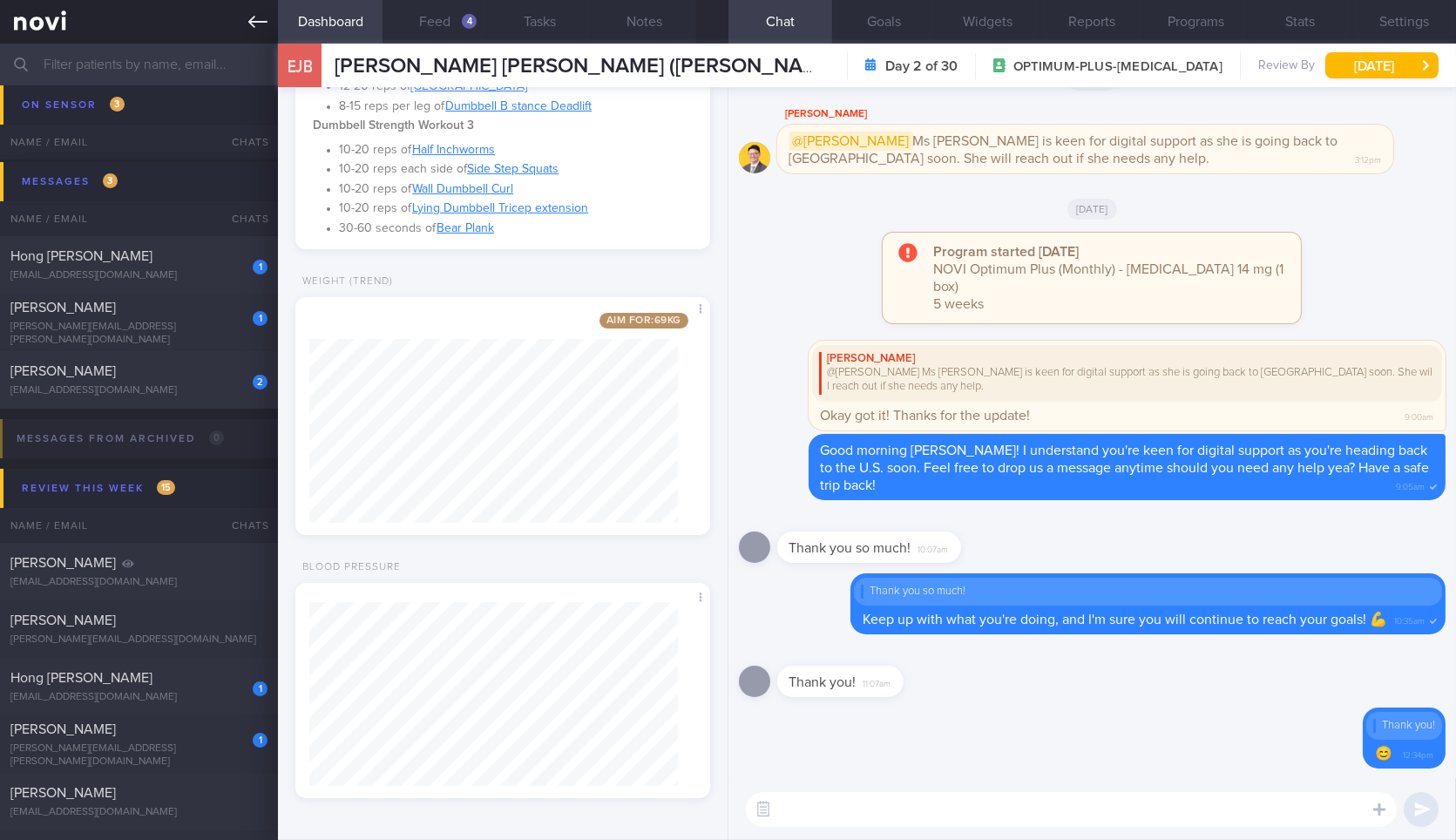
click at [255, 17] on icon at bounding box center [257, 22] width 19 height 19
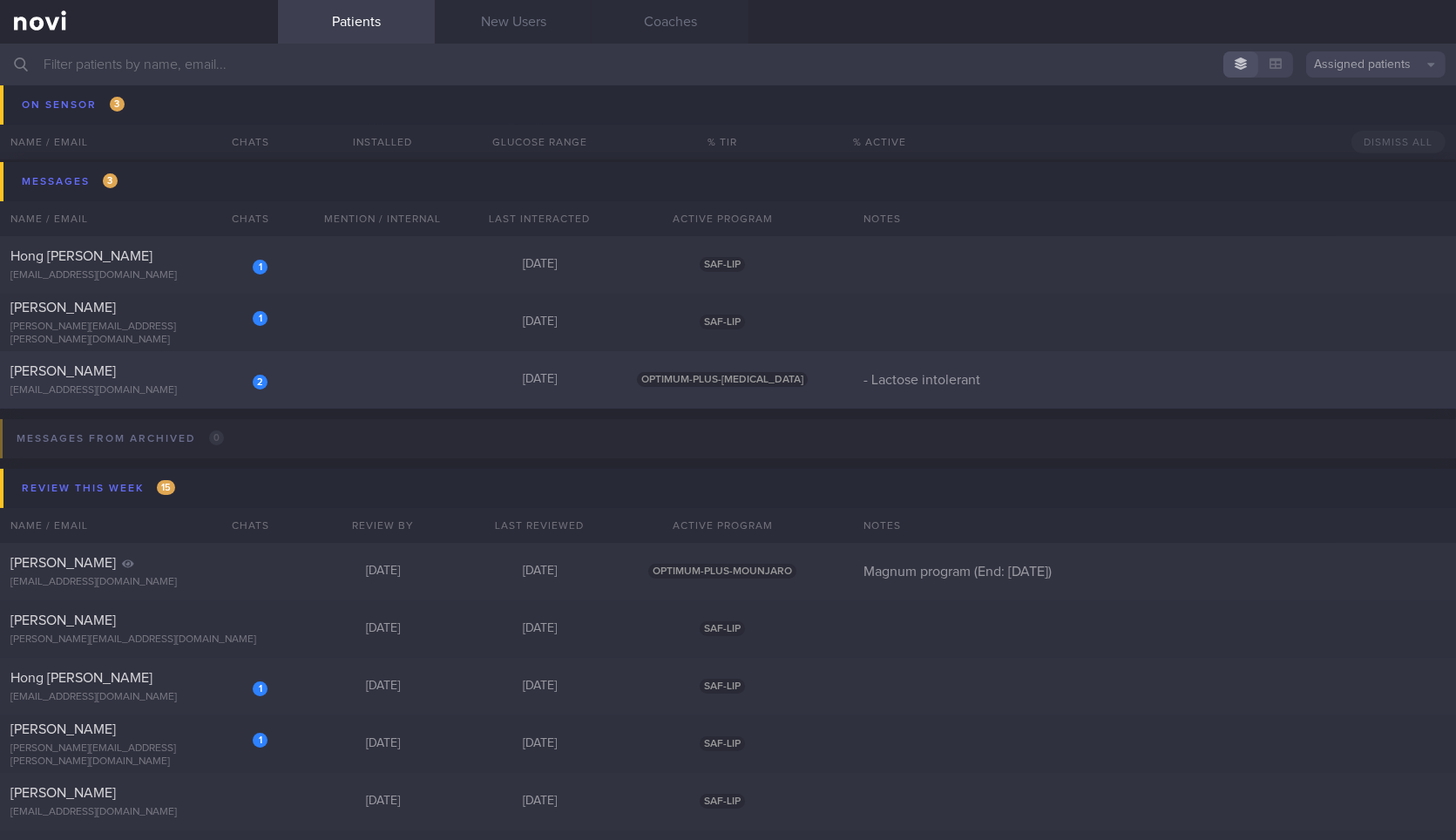
click at [217, 385] on div "[EMAIL_ADDRESS][DOMAIN_NAME]" at bounding box center [139, 391] width 257 height 14
select select "7"
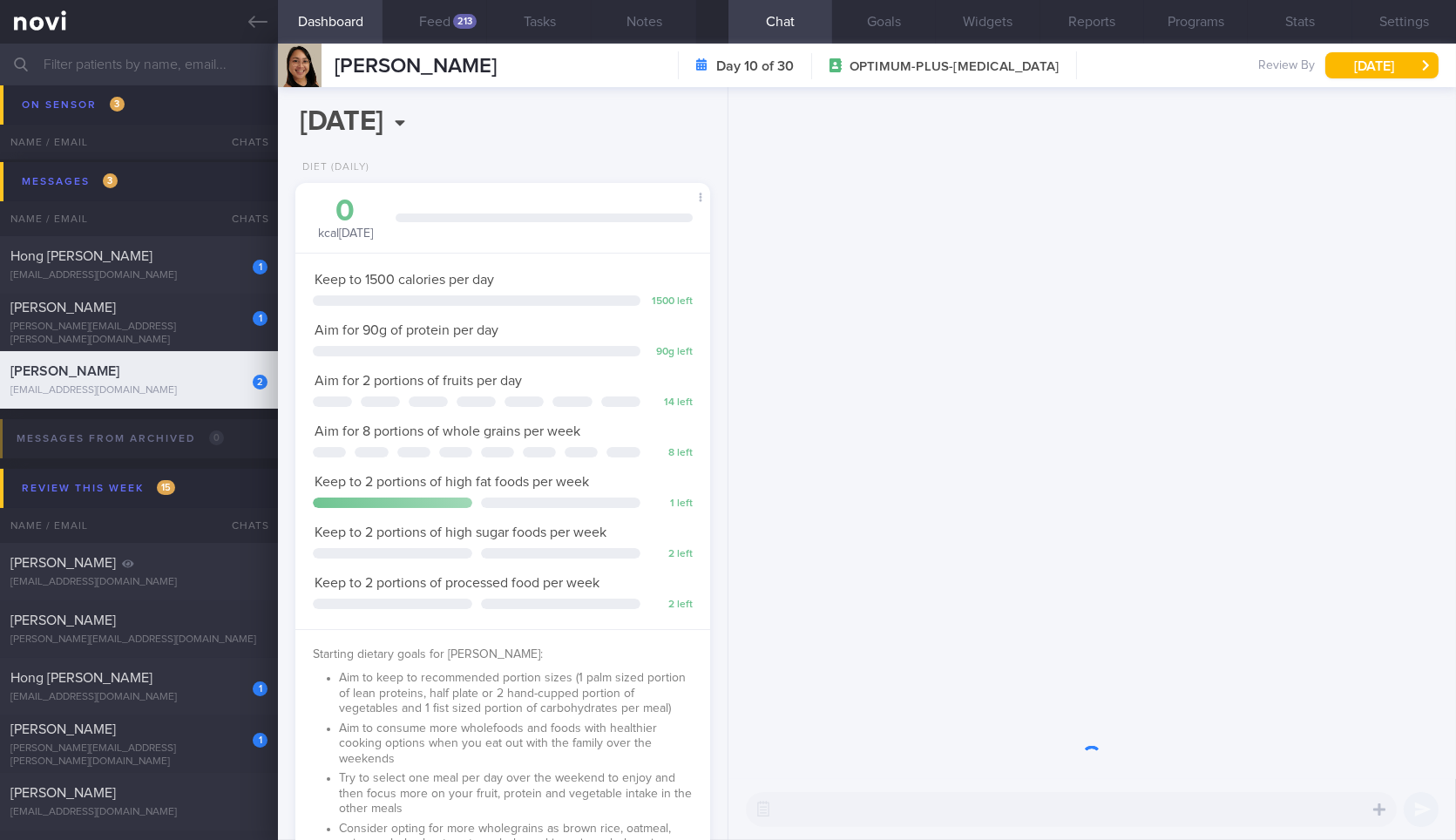
scroll to position [209, 368]
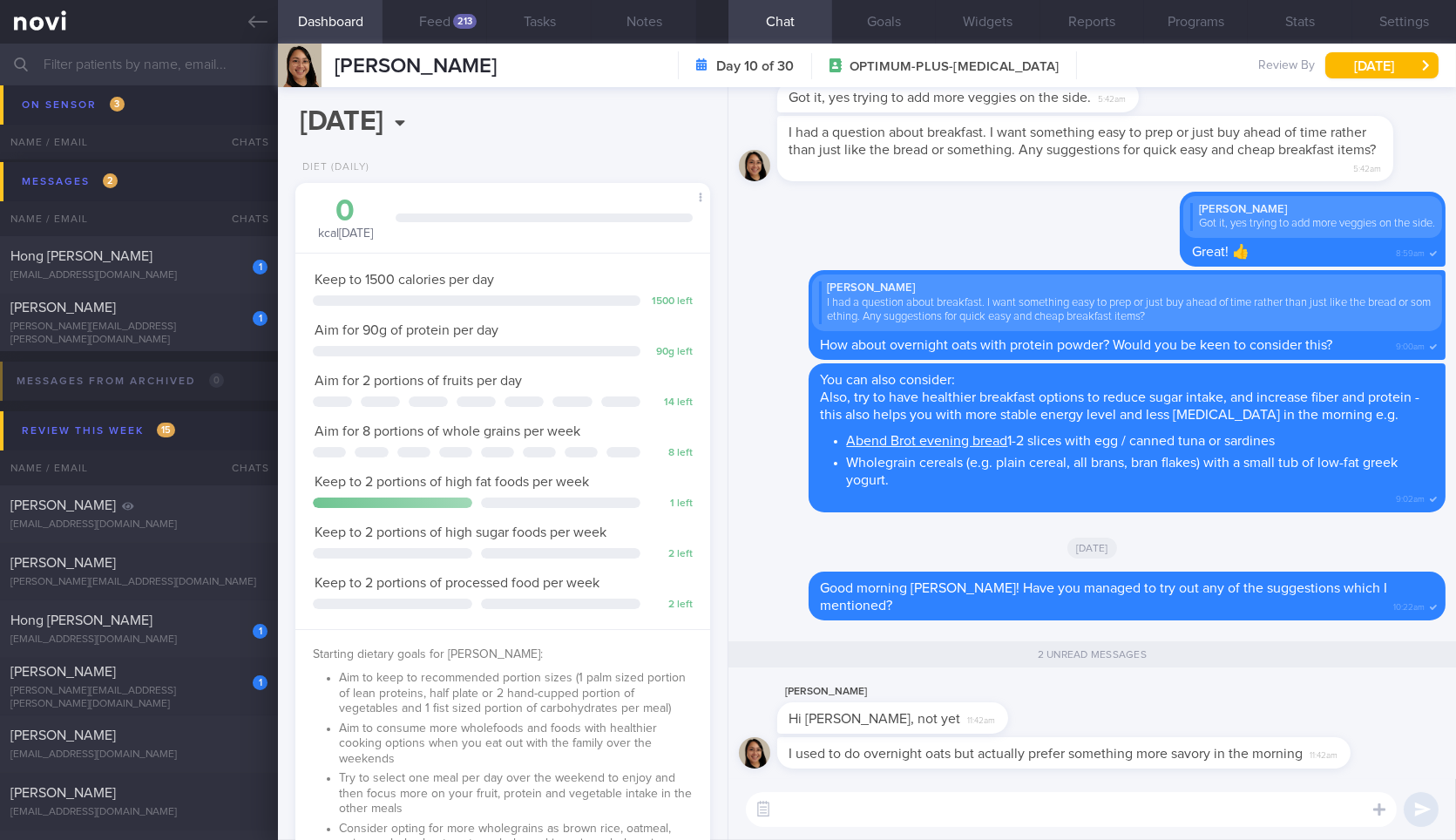
click at [1167, 808] on textarea at bounding box center [1071, 809] width 651 height 35
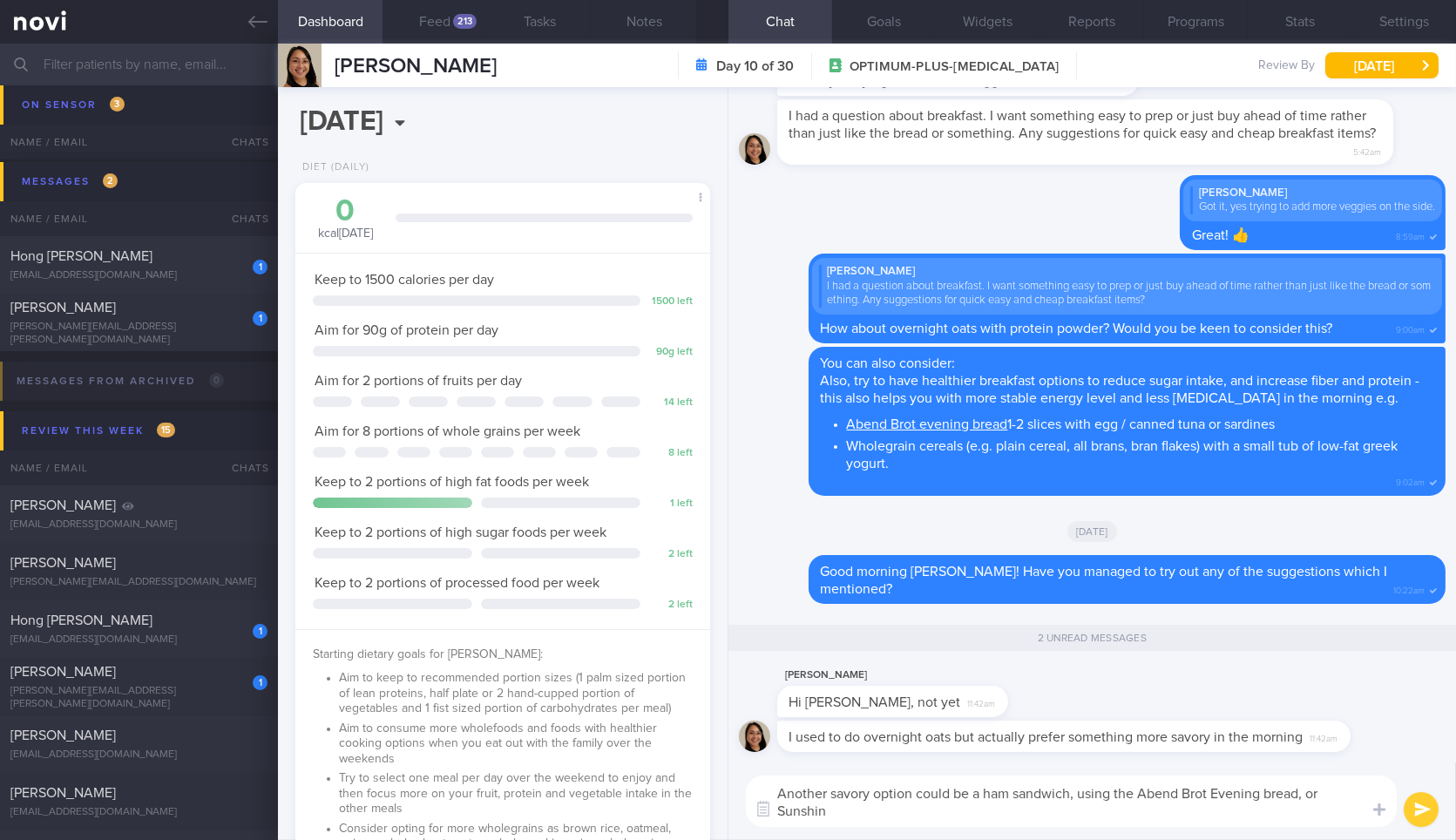
scroll to position [0, 0]
paste textarea "[URL][DOMAIN_NAME]"
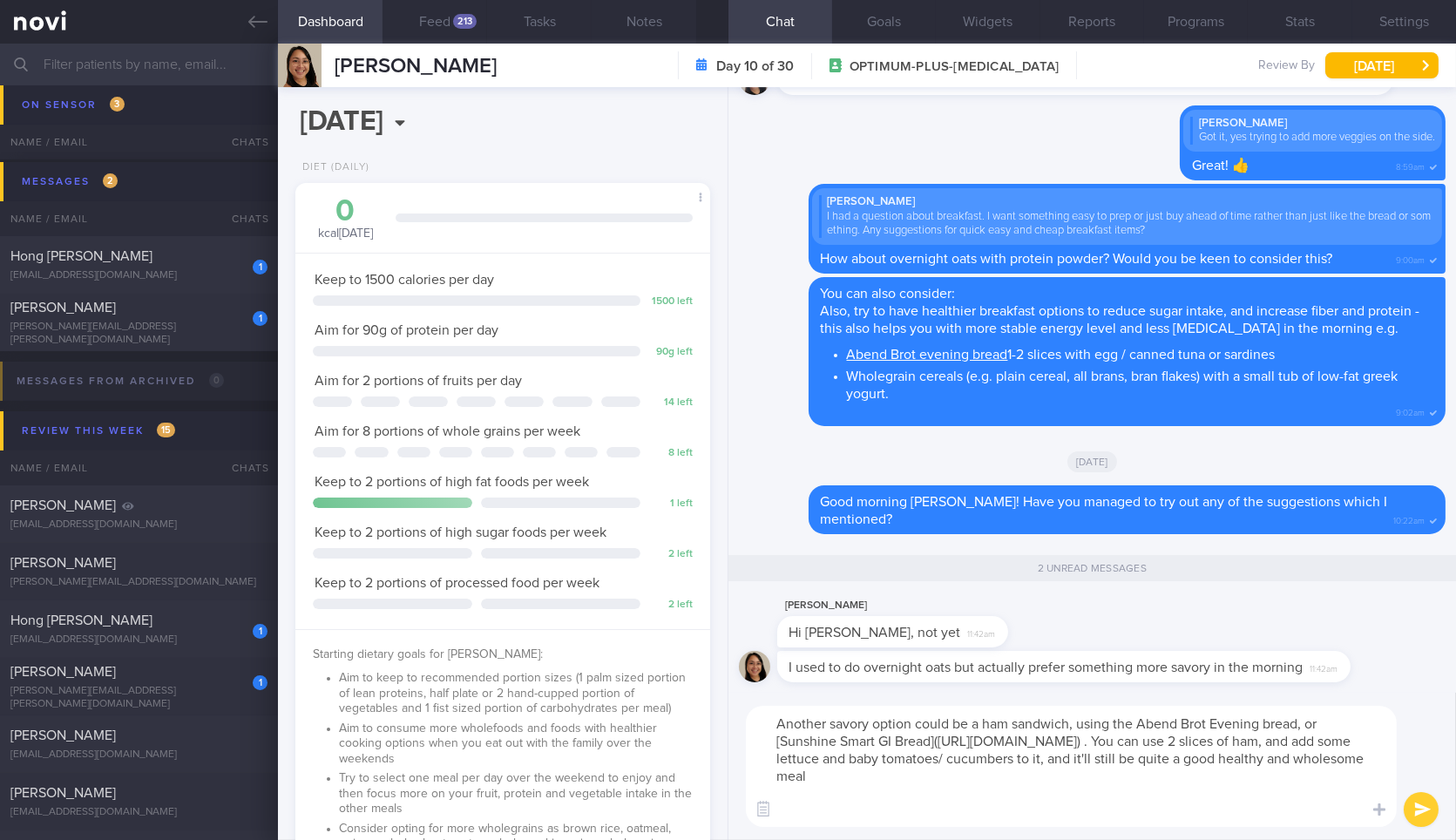
type textarea "Another savory option could be a ham sandwich, using the Abend Brot Evening bre…"
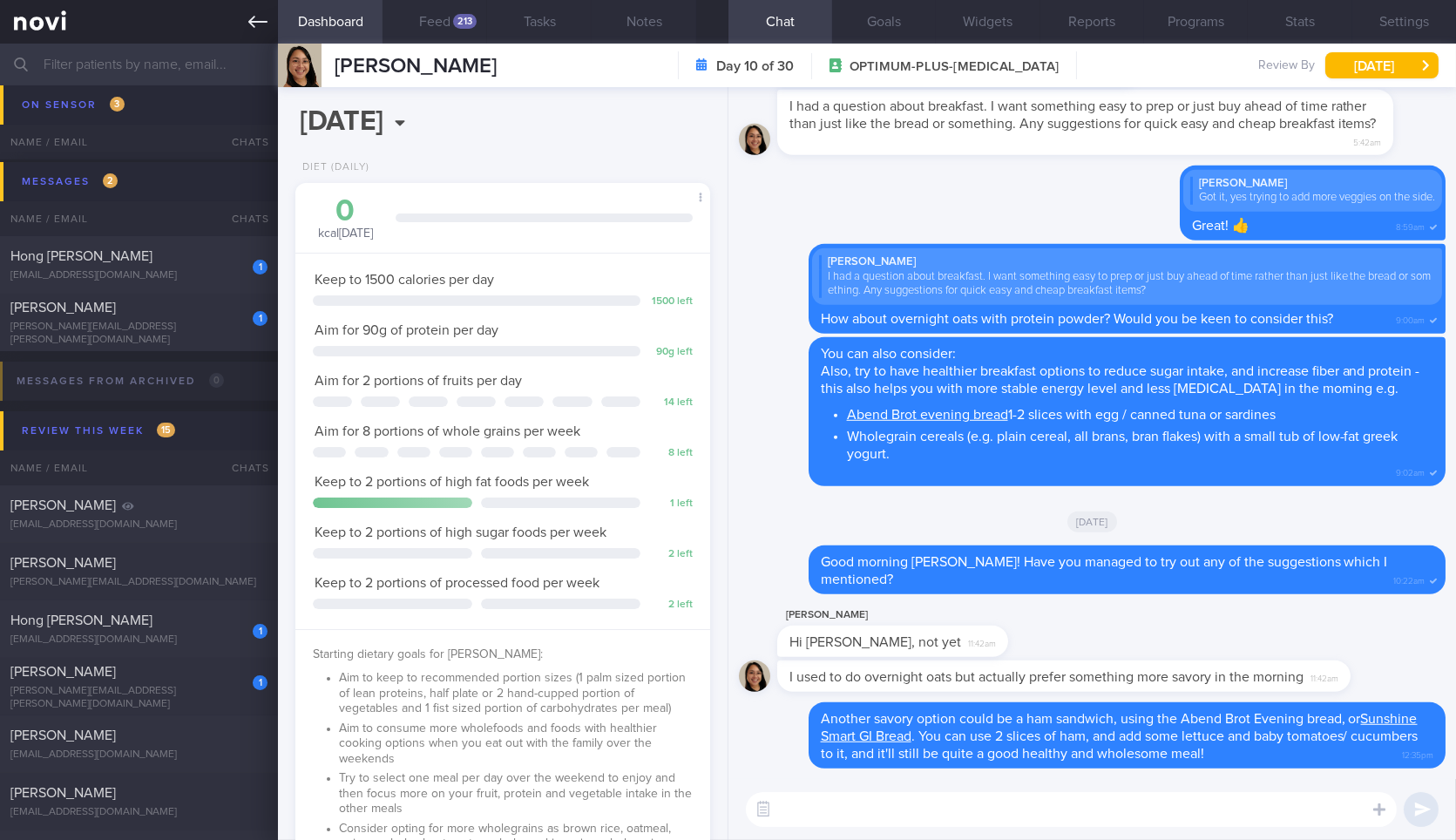
click at [271, 21] on link at bounding box center [139, 22] width 278 height 43
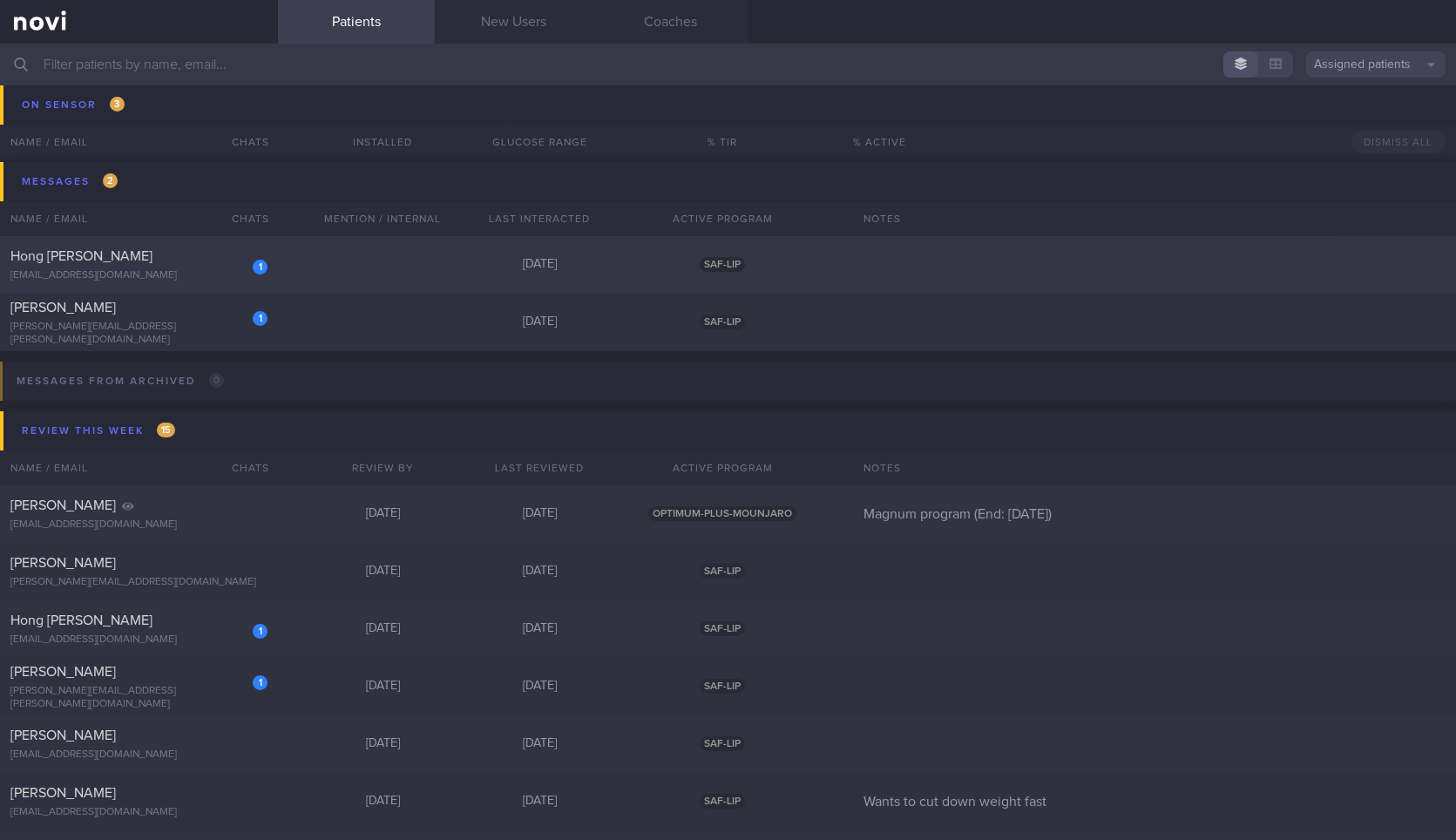
click at [229, 264] on div "1" at bounding box center [248, 261] width 39 height 27
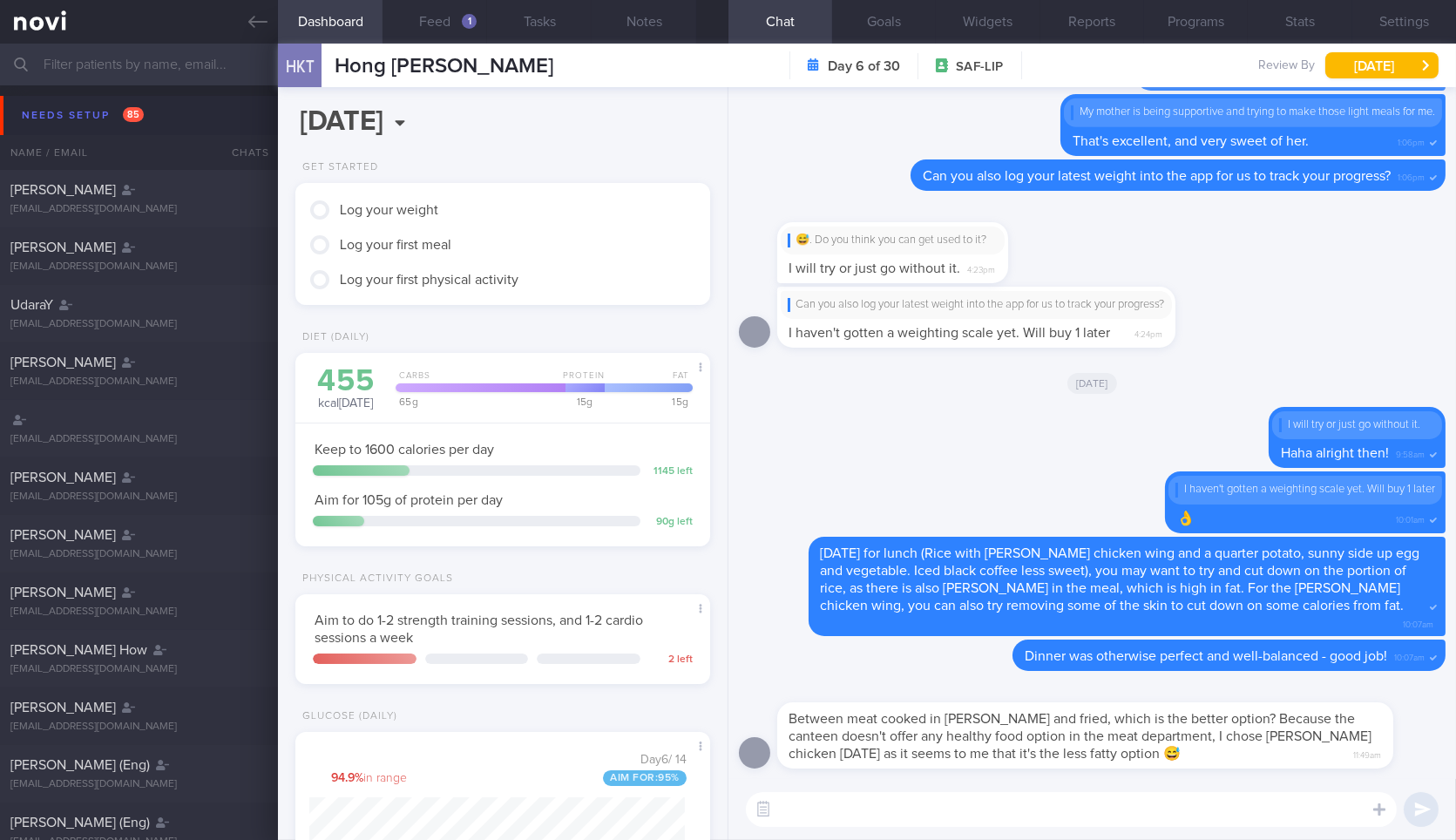
scroll to position [483, 0]
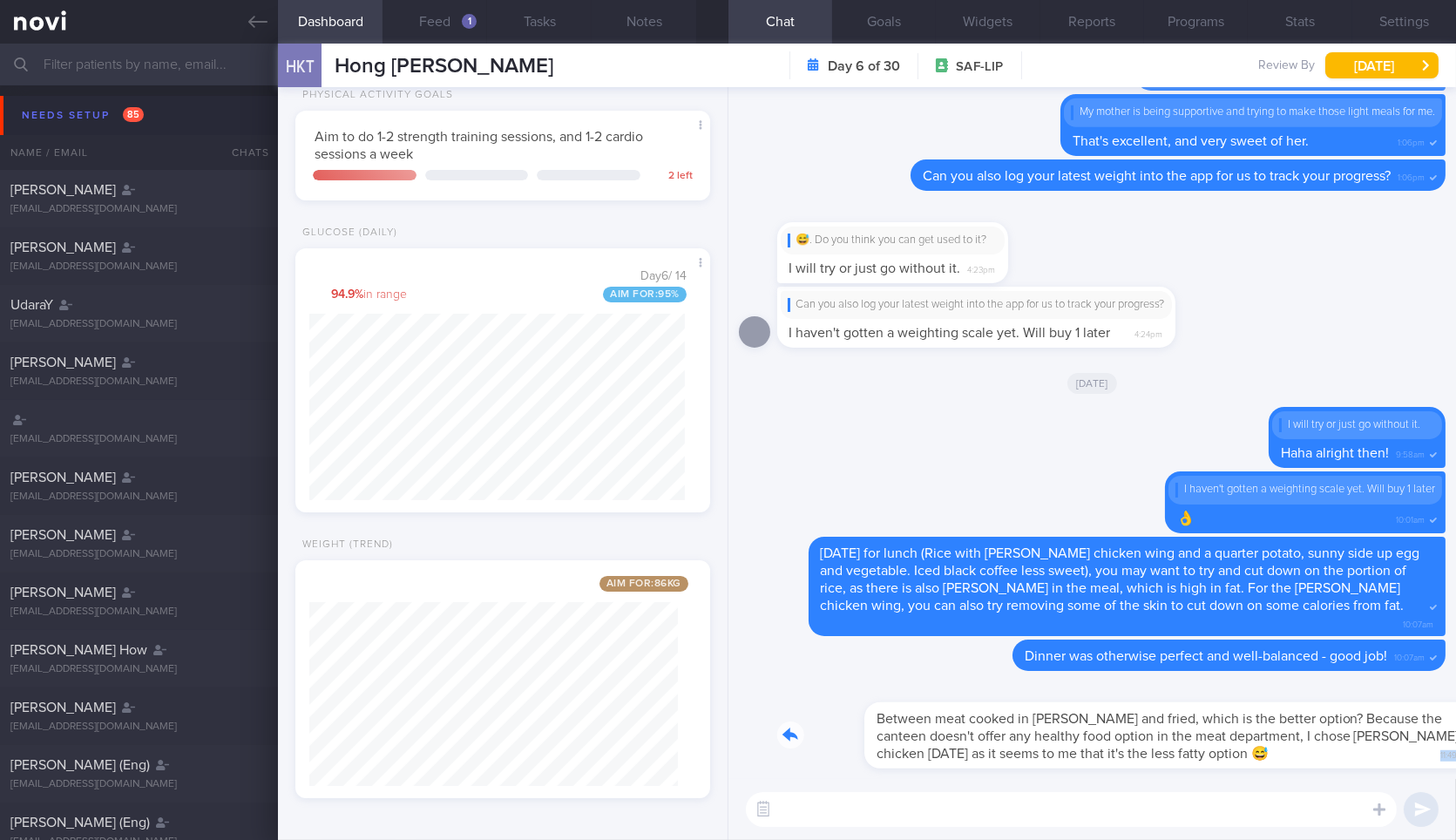
drag, startPoint x: 1135, startPoint y: 753, endPoint x: 1360, endPoint y: 764, distance: 225.3
click at [1360, 764] on div "Between meat cooked in [PERSON_NAME] and fried, which is the better option? Bec…" at bounding box center [1111, 725] width 669 height 87
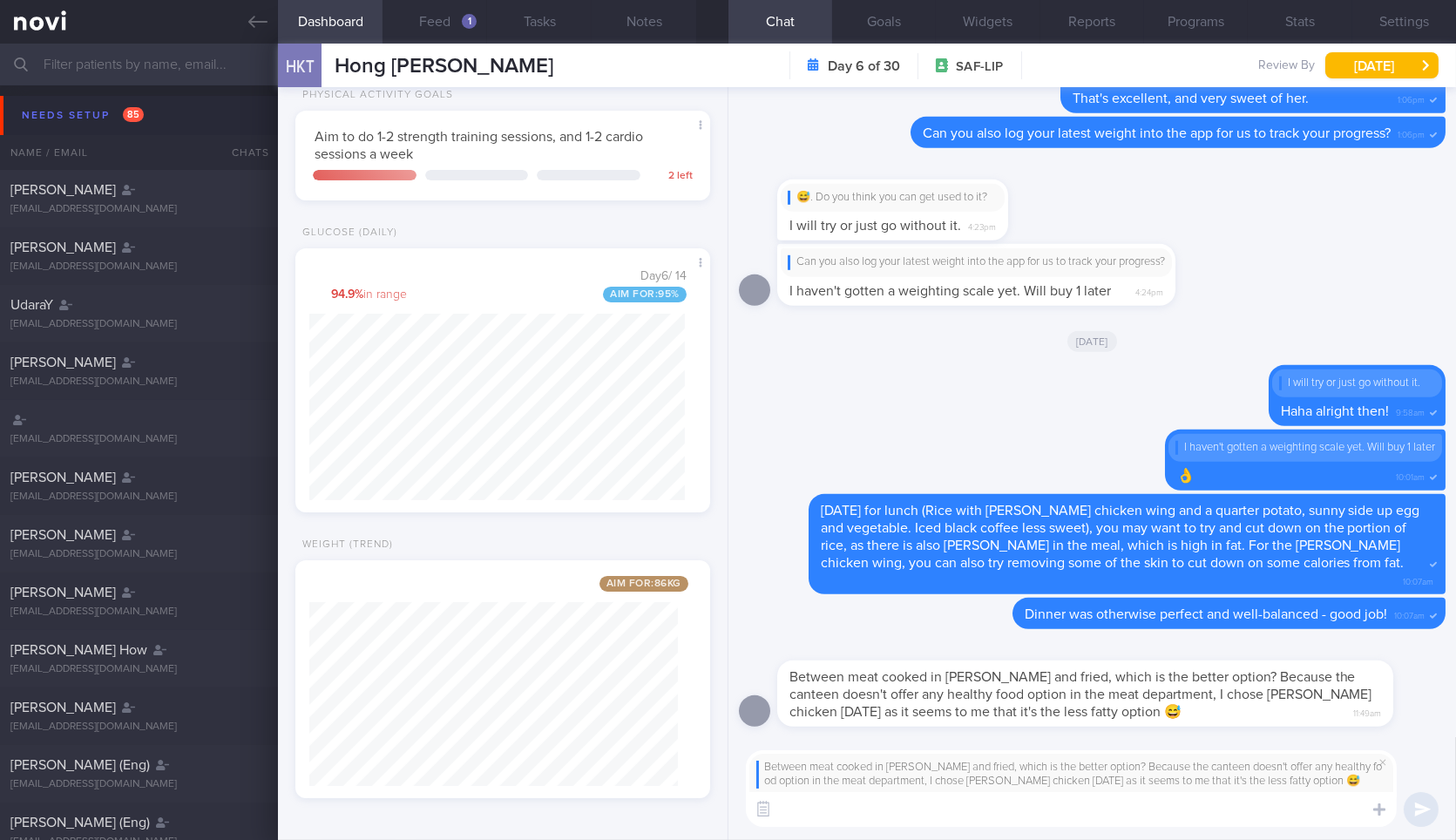
click at [1219, 817] on textarea at bounding box center [1071, 809] width 651 height 35
click at [886, 798] on textarea at bounding box center [1071, 809] width 651 height 35
paste textarea "Generally, curry chicken is healthier and lower in calories than fried chicken.…"
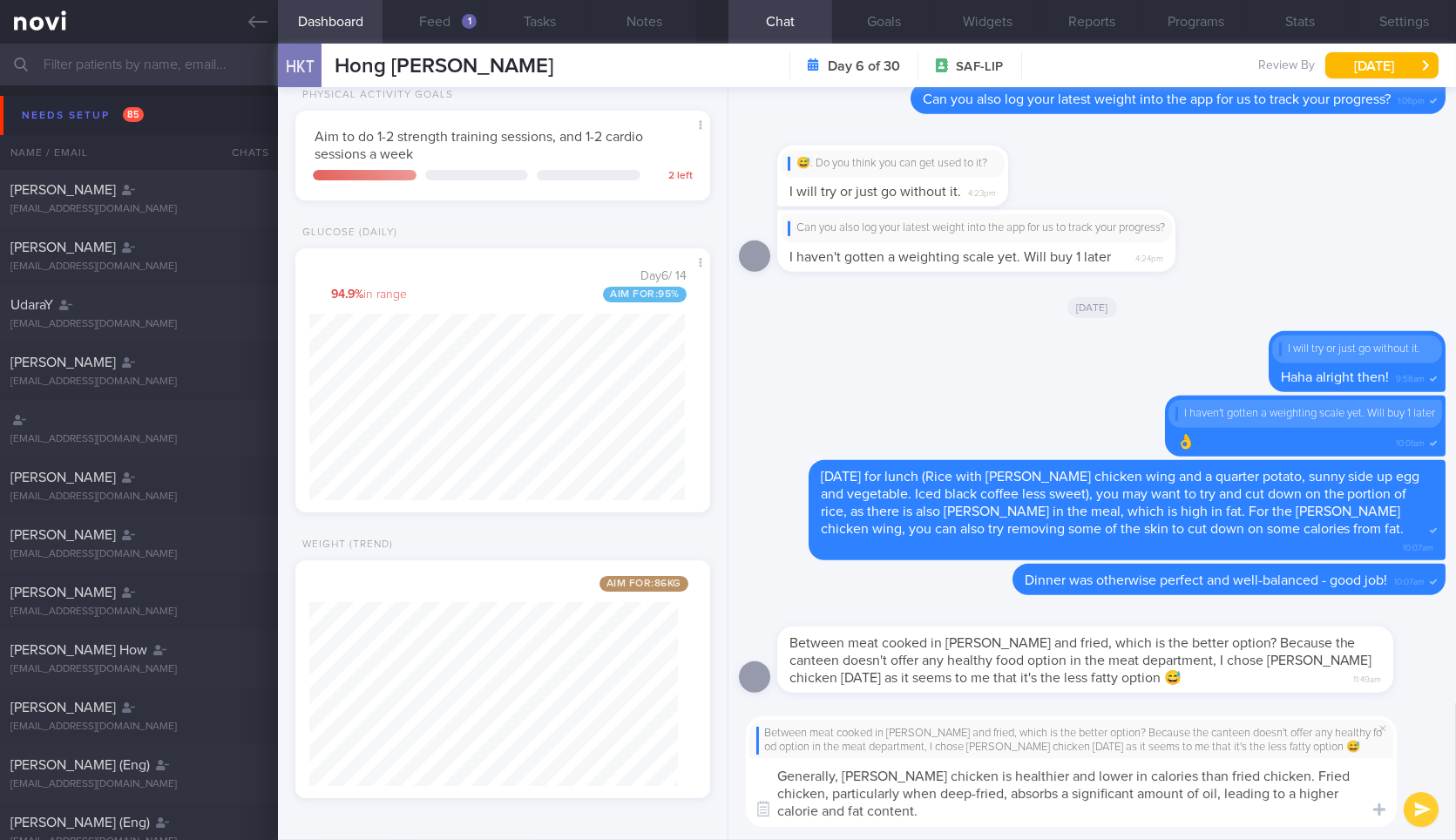
scroll to position [0, 0]
click at [839, 772] on textarea "Generally, curry chicken is healthier and lower in calories than fried chicken.…" at bounding box center [1071, 792] width 651 height 68
type textarea "Generally speaking, curry chicken tend to be healthier and lower in calories th…"
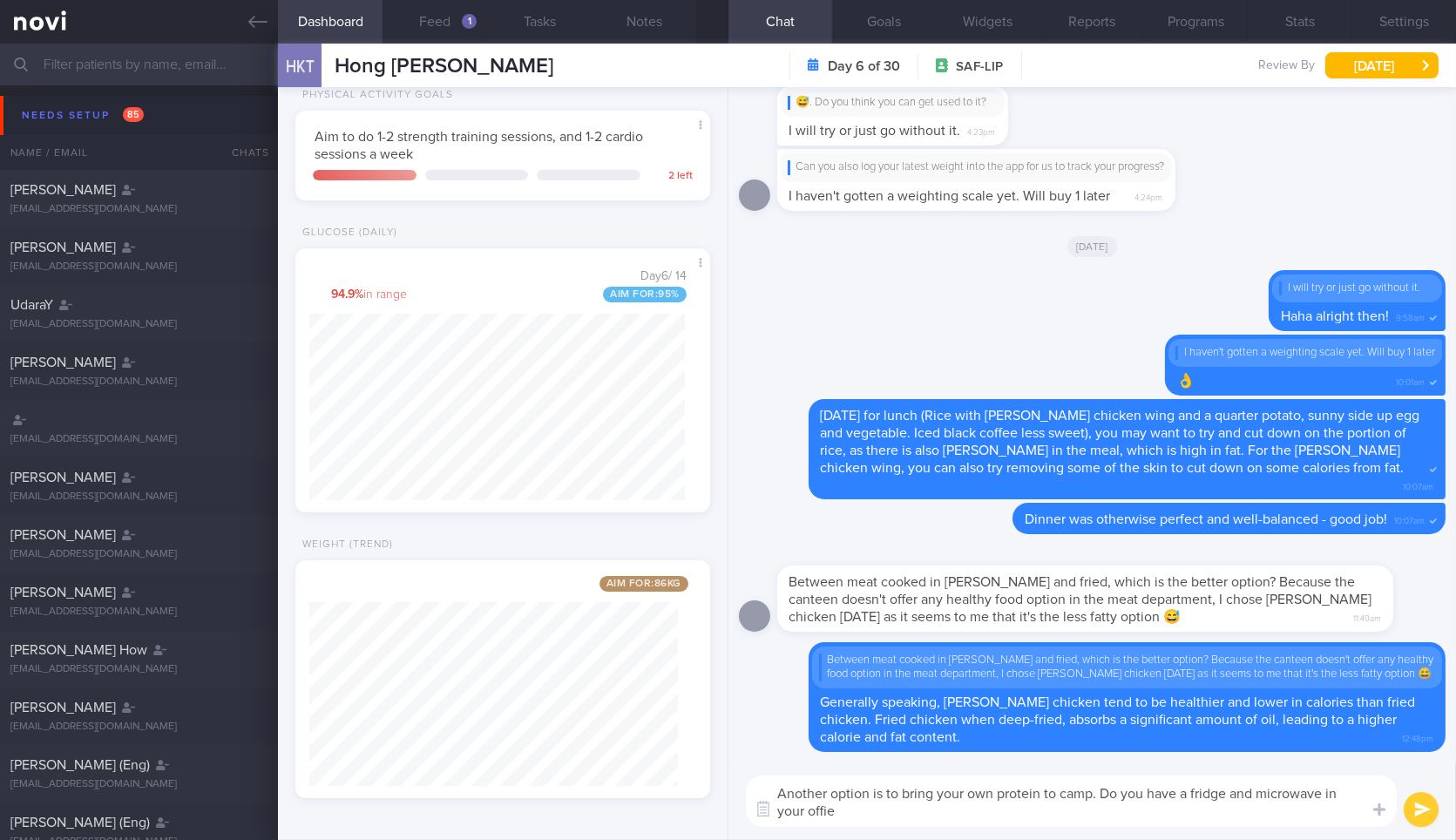
type textarea "Another option is to bring your own protein to camp. Do you have a fridge and m…"
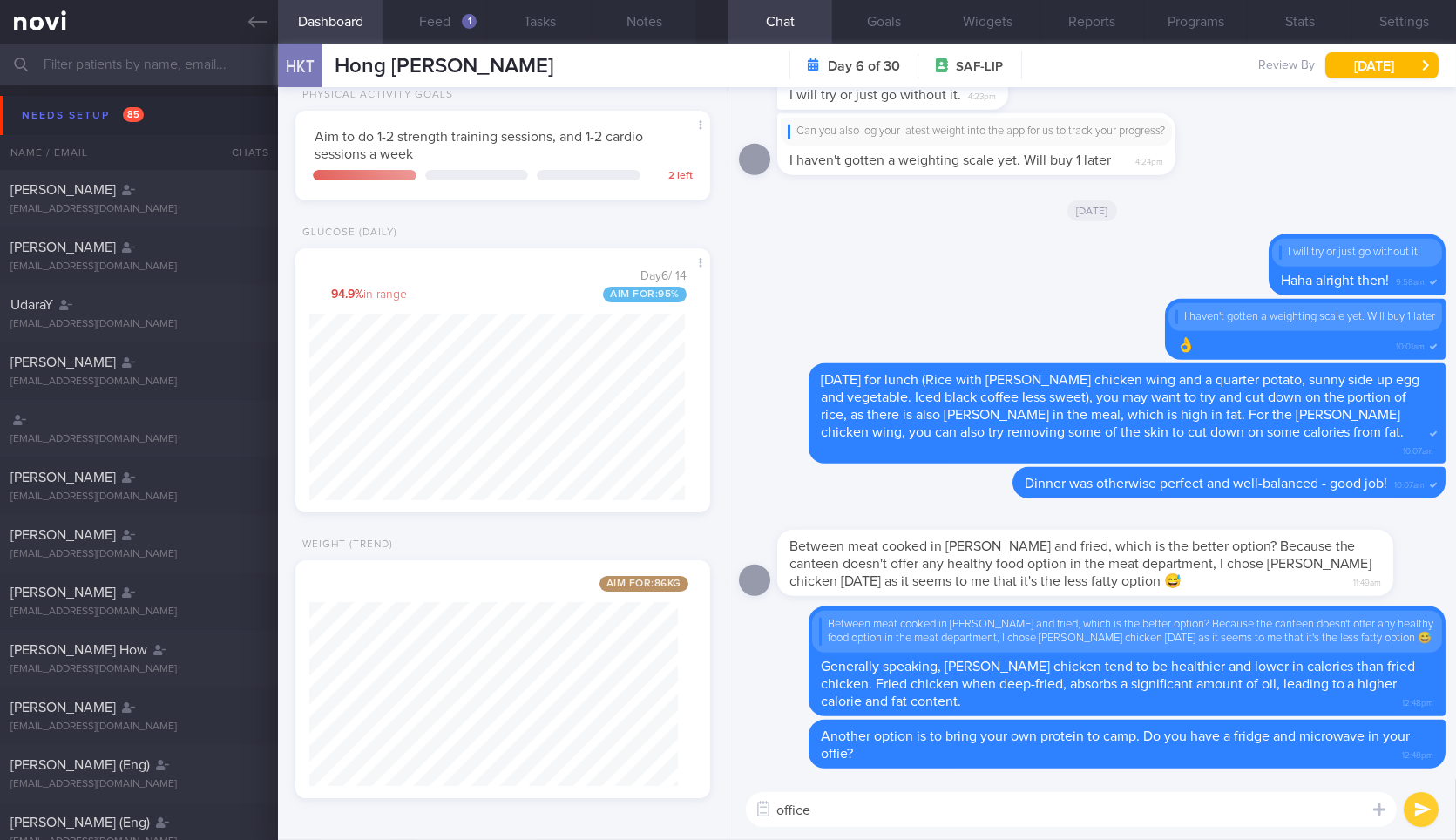
type textarea "office*"
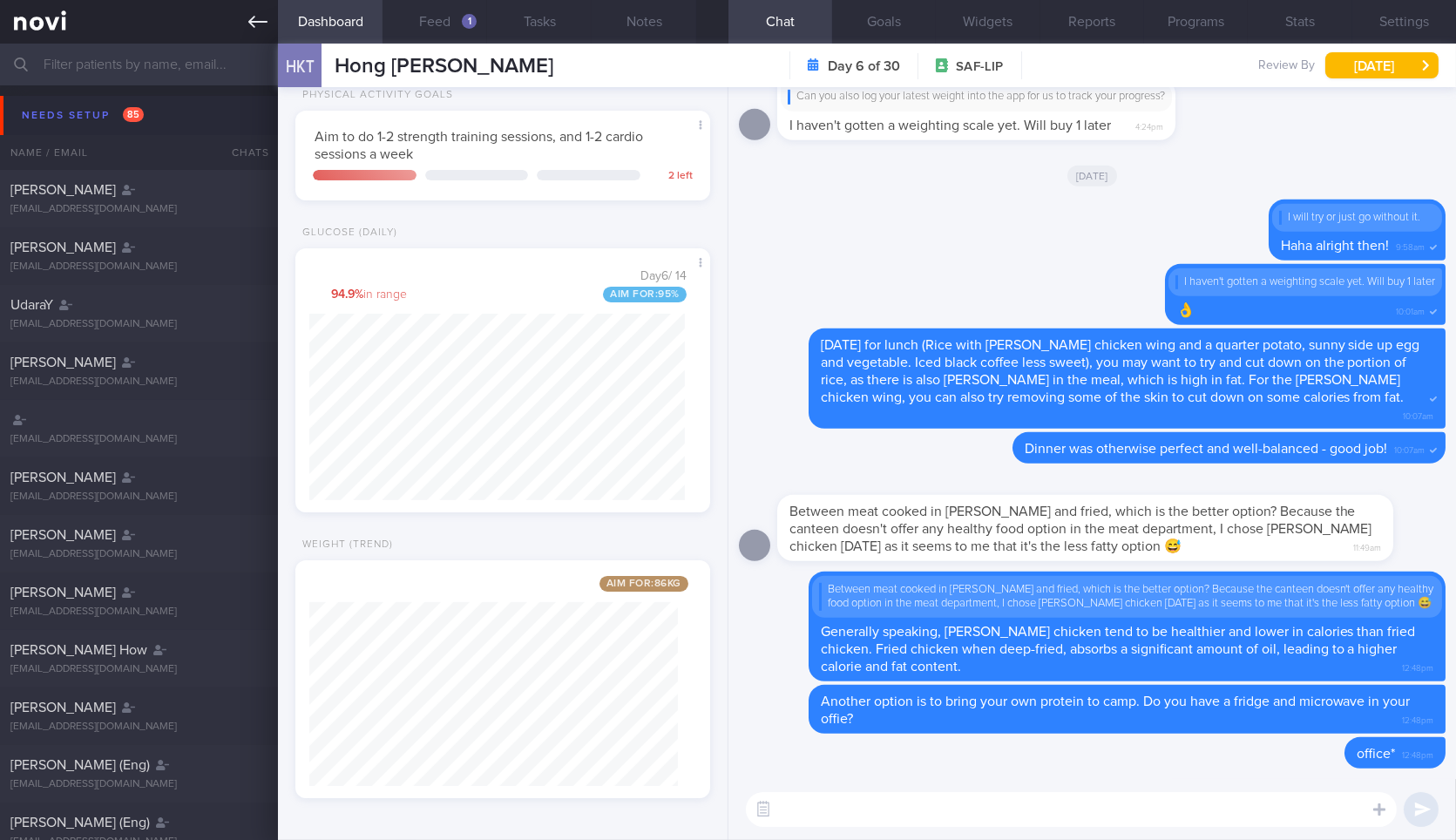
click at [259, 23] on icon at bounding box center [257, 22] width 19 height 19
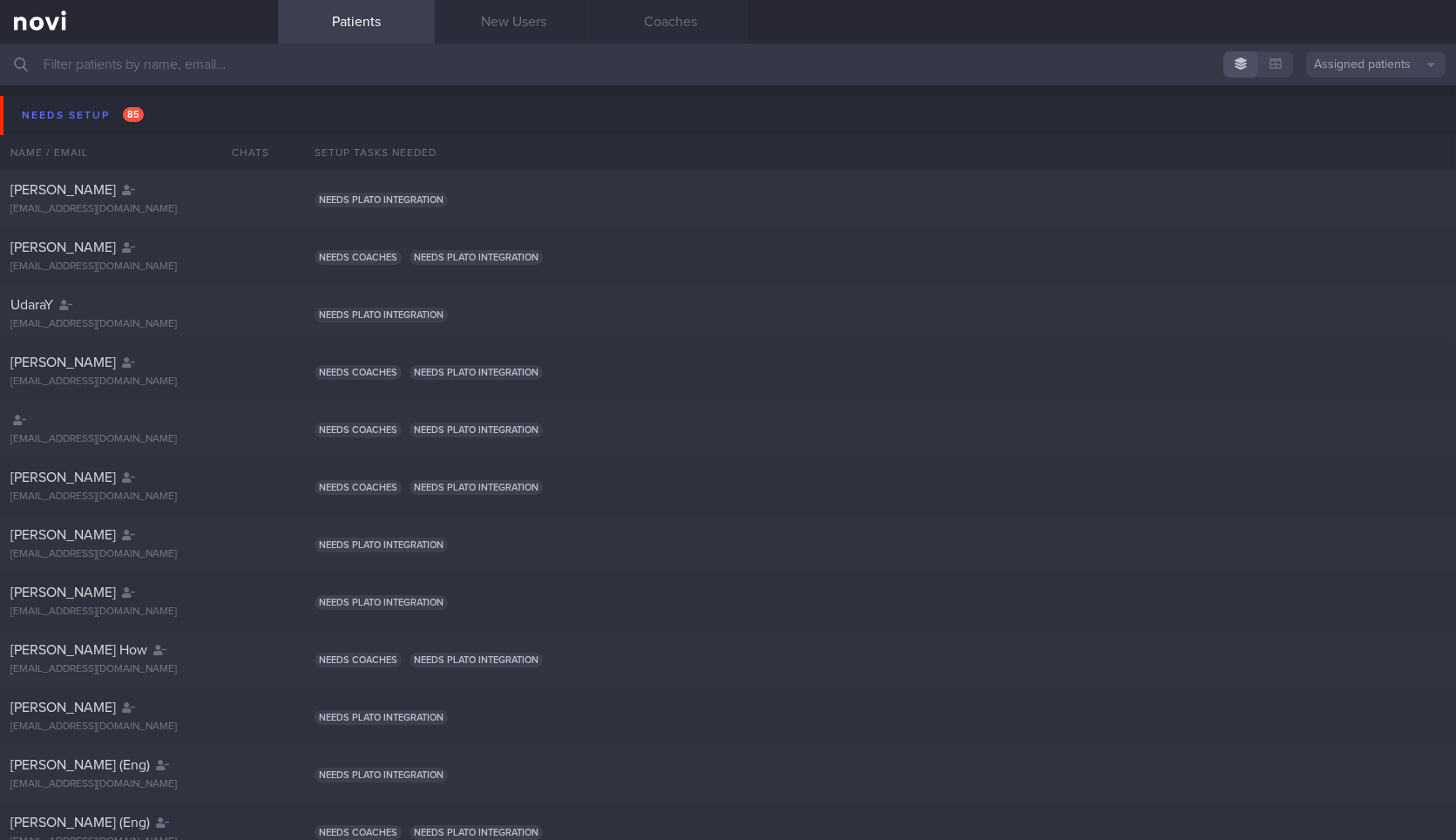
click at [207, 94] on div "Needs setup 85 Name / Email Chats Setup tasks needed" at bounding box center [728, 128] width 1456 height 85
click at [206, 105] on button "Needs setup 85" at bounding box center [731, 115] width 1461 height 40
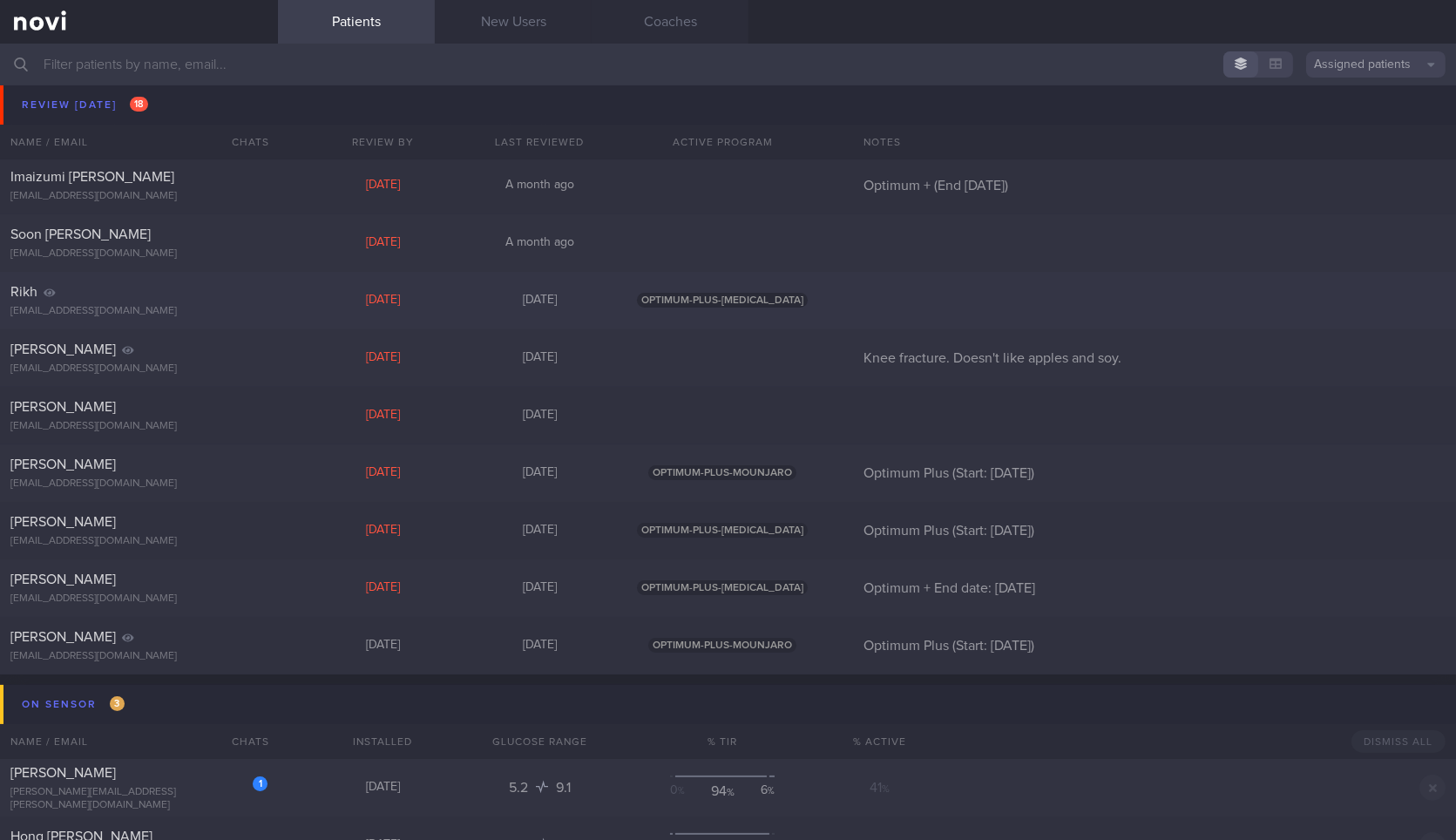
scroll to position [1162, 0]
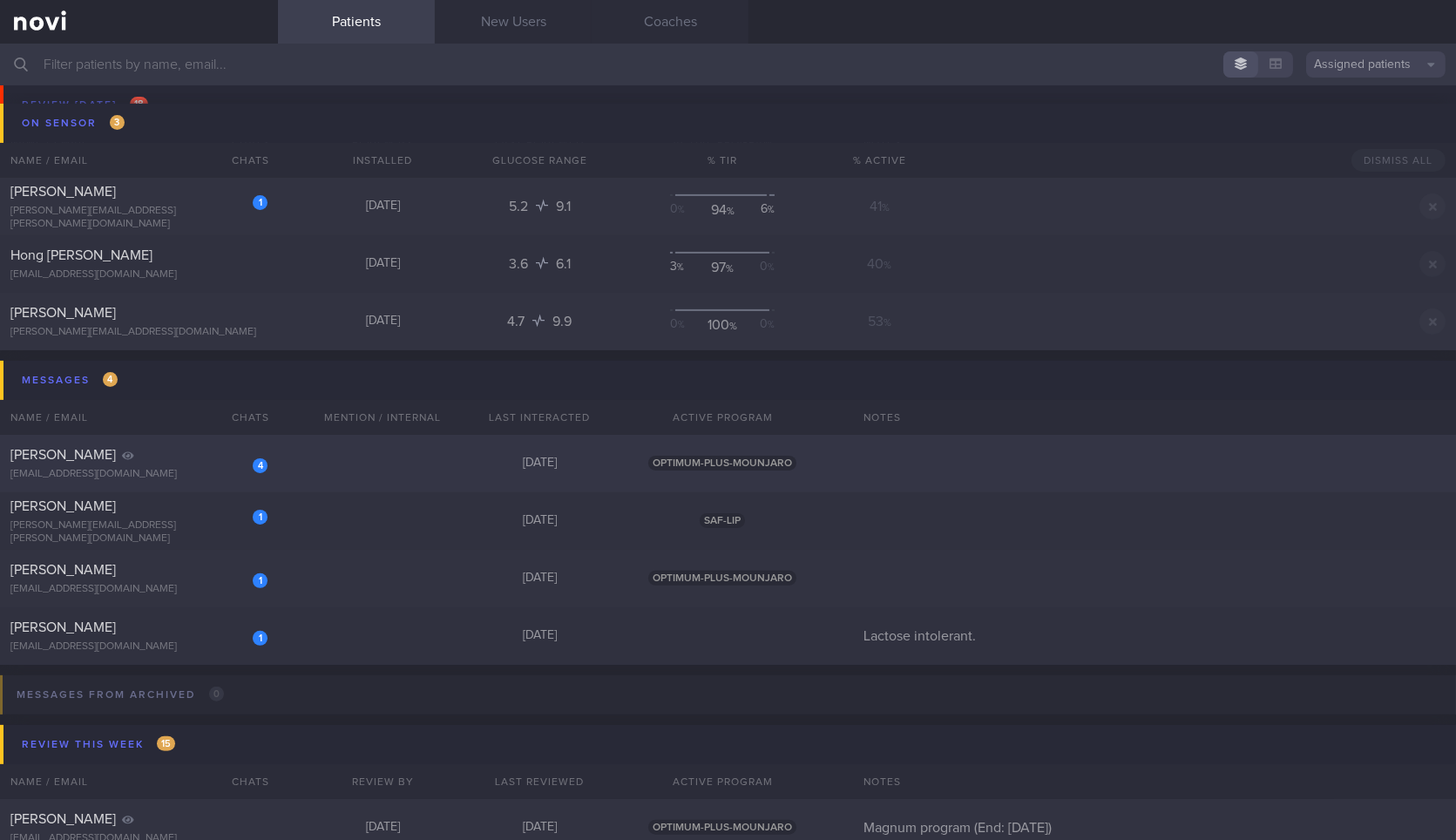
click at [242, 469] on div "4" at bounding box center [248, 460] width 39 height 27
select select "8"
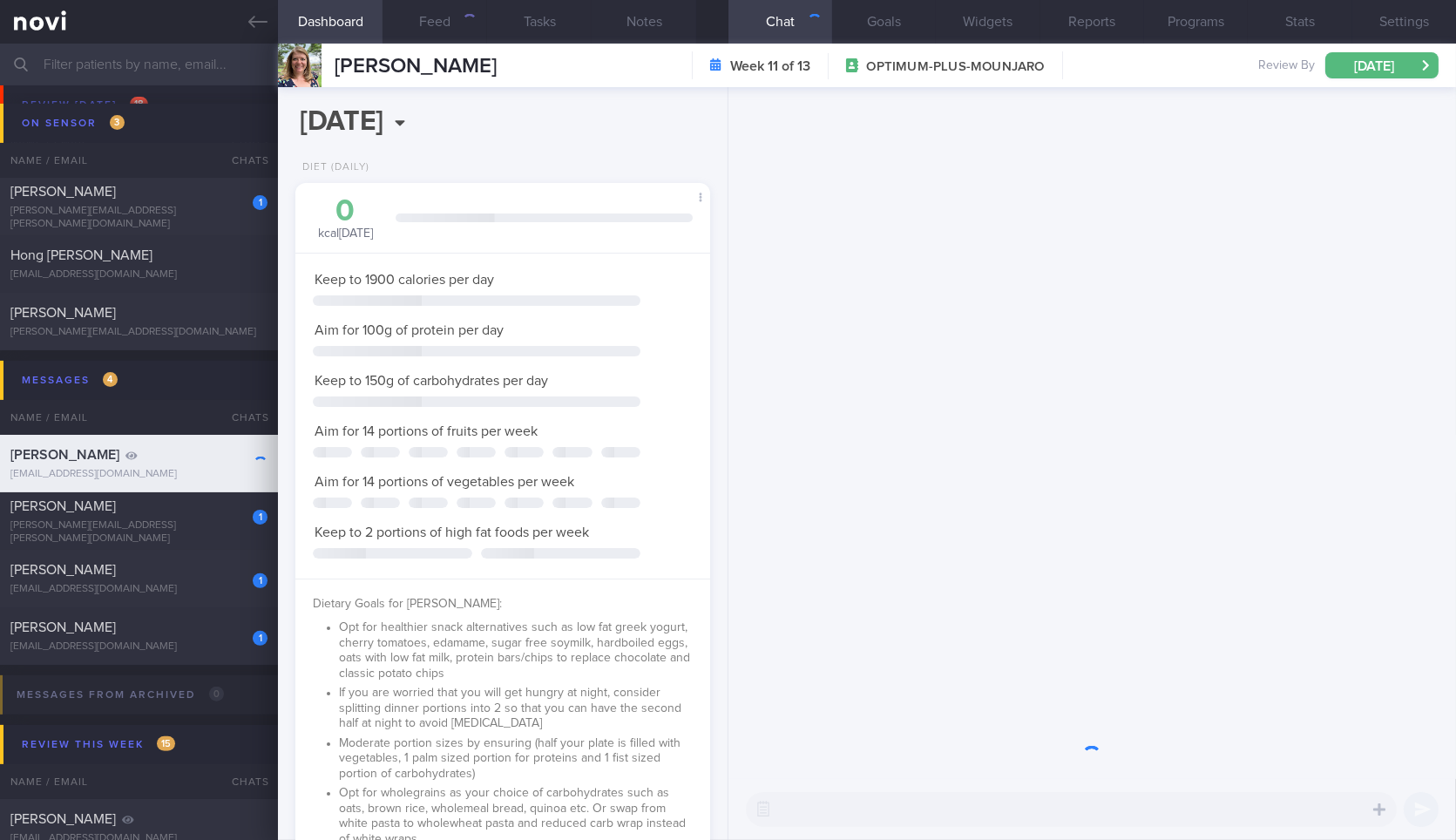
scroll to position [871432, 870842]
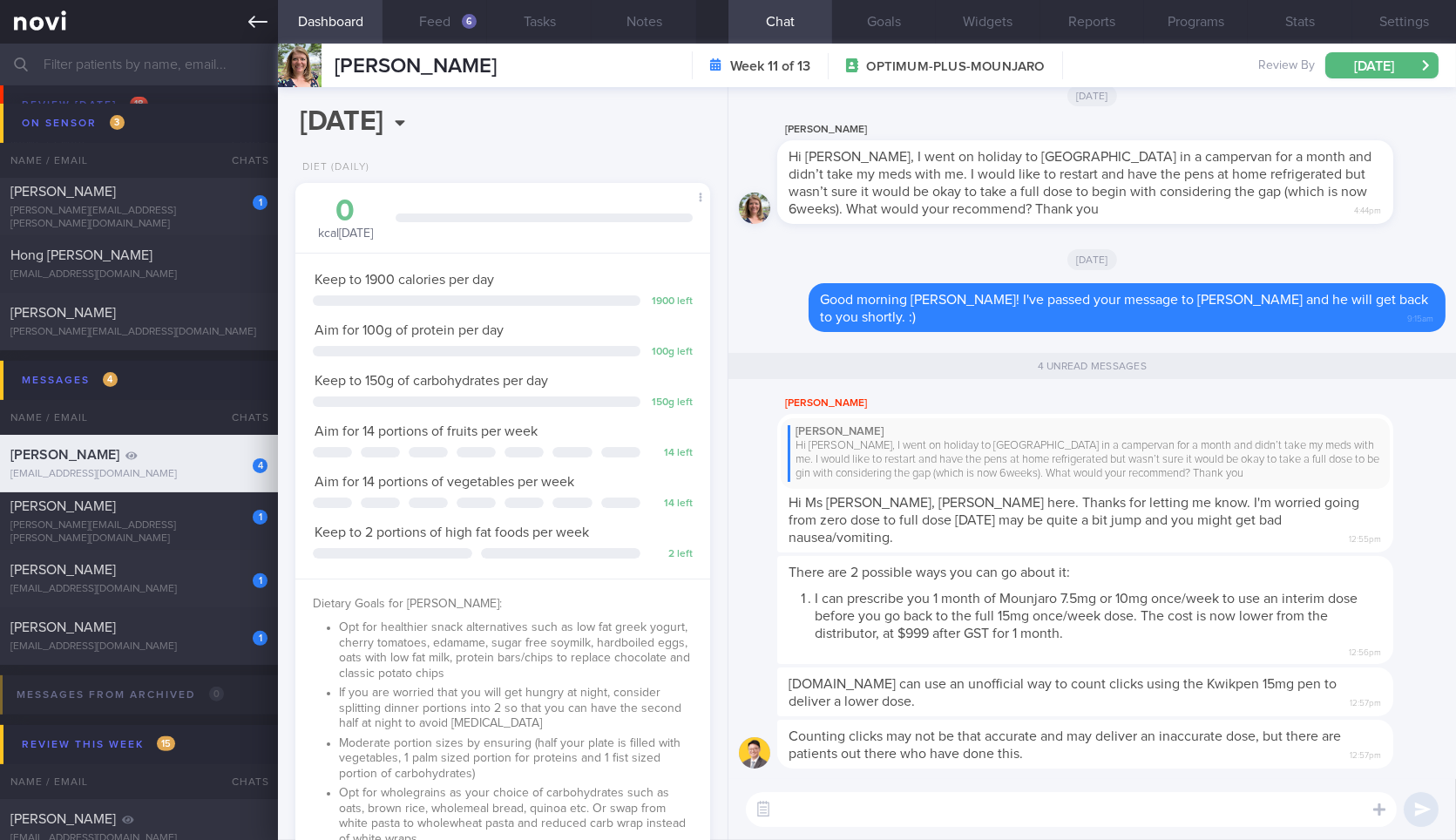
click at [260, 18] on icon at bounding box center [257, 22] width 19 height 19
